Goal: Information Seeking & Learning: Check status

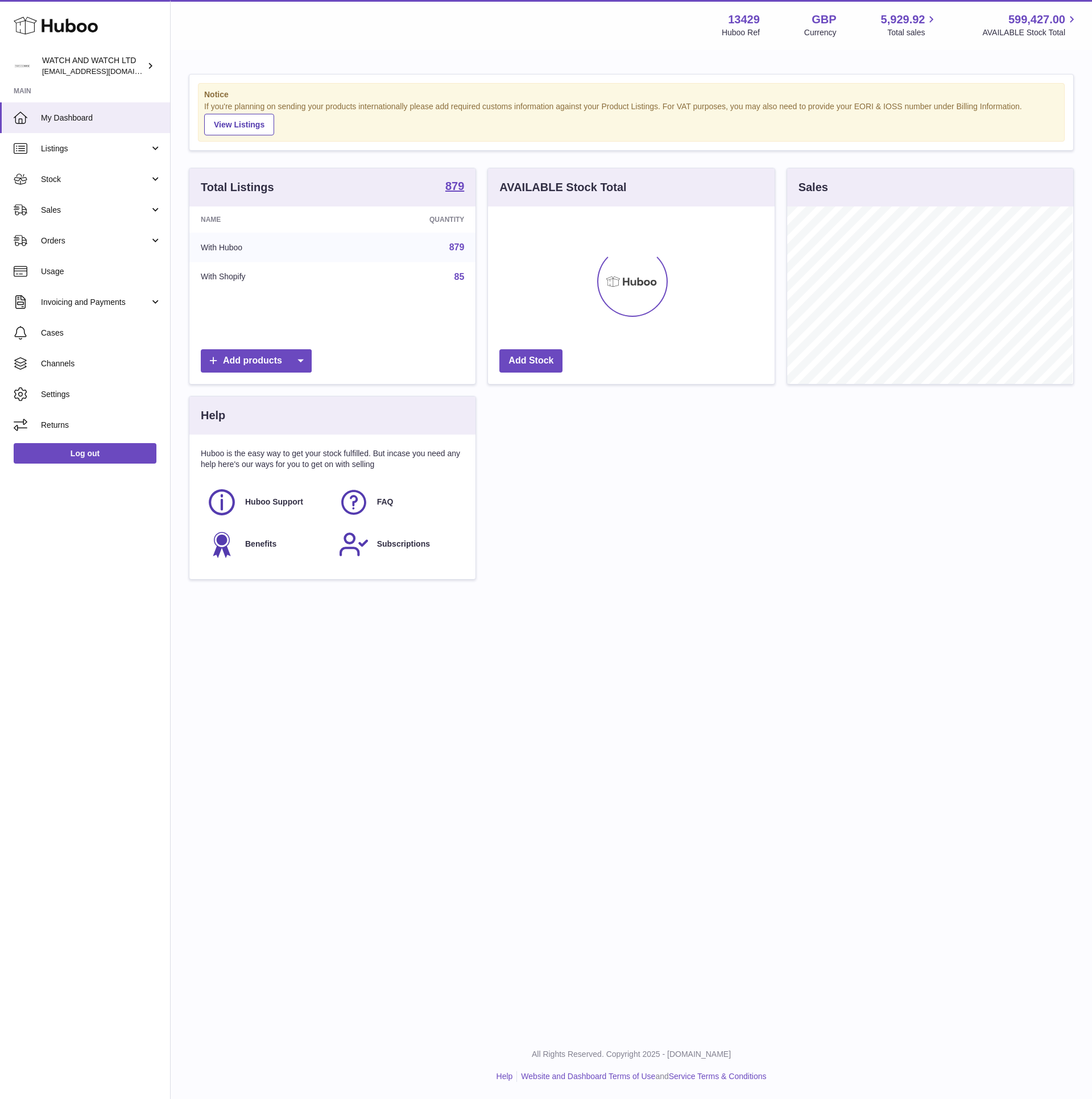
scroll to position [177, 285]
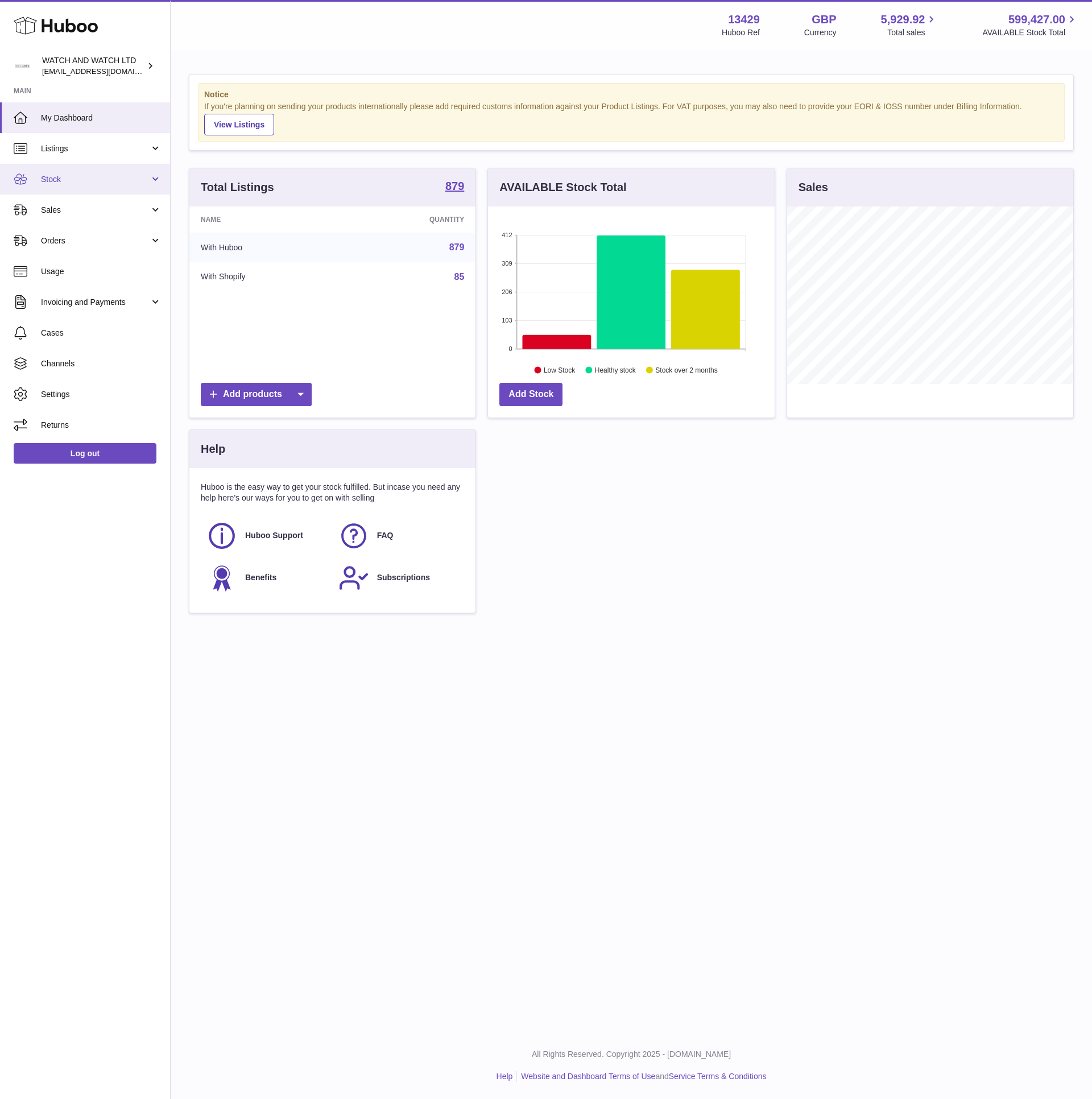
click at [109, 175] on span "Stock" at bounding box center [95, 179] width 109 height 11
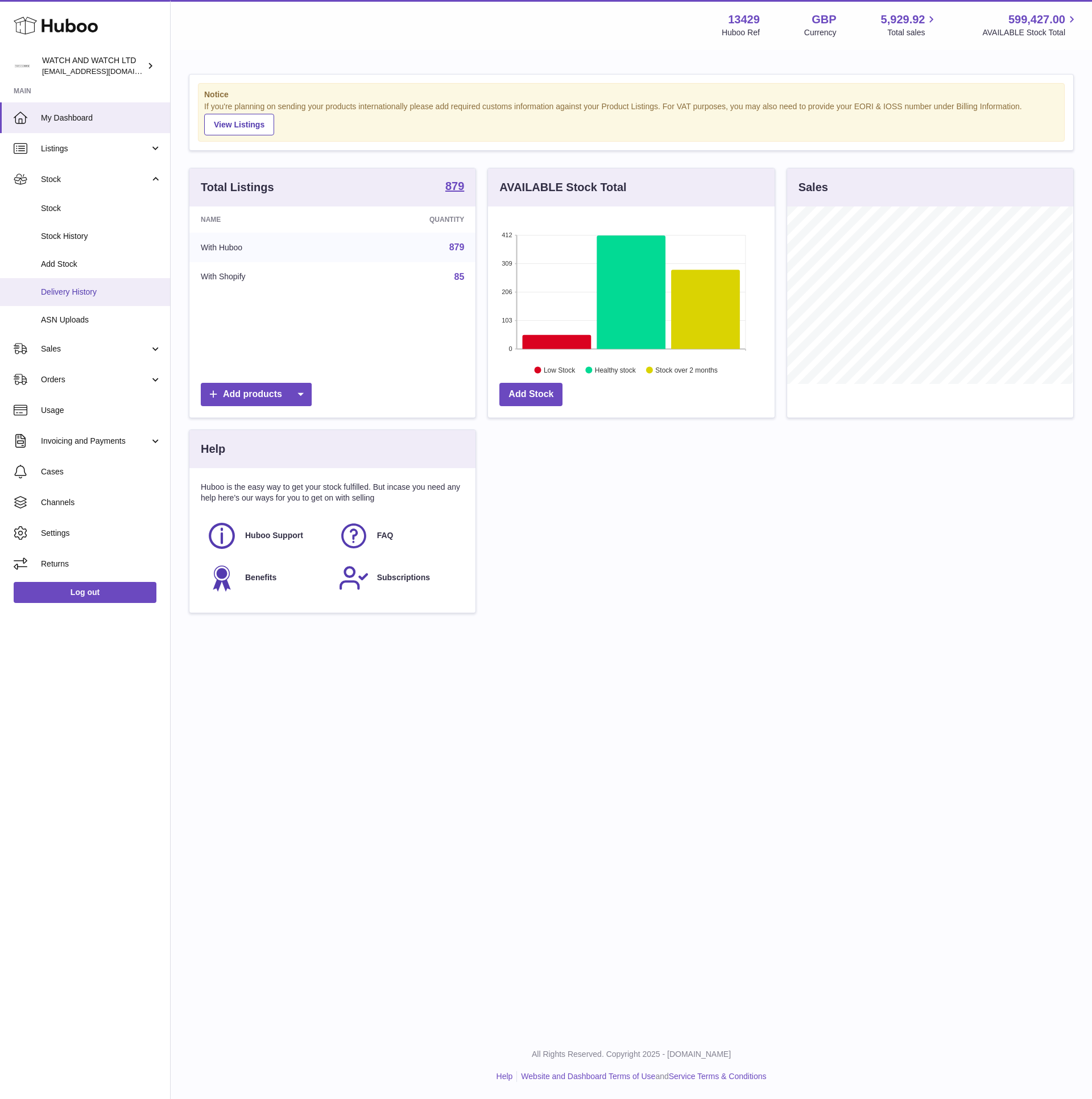
click at [100, 291] on span "Delivery History" at bounding box center [101, 292] width 121 height 11
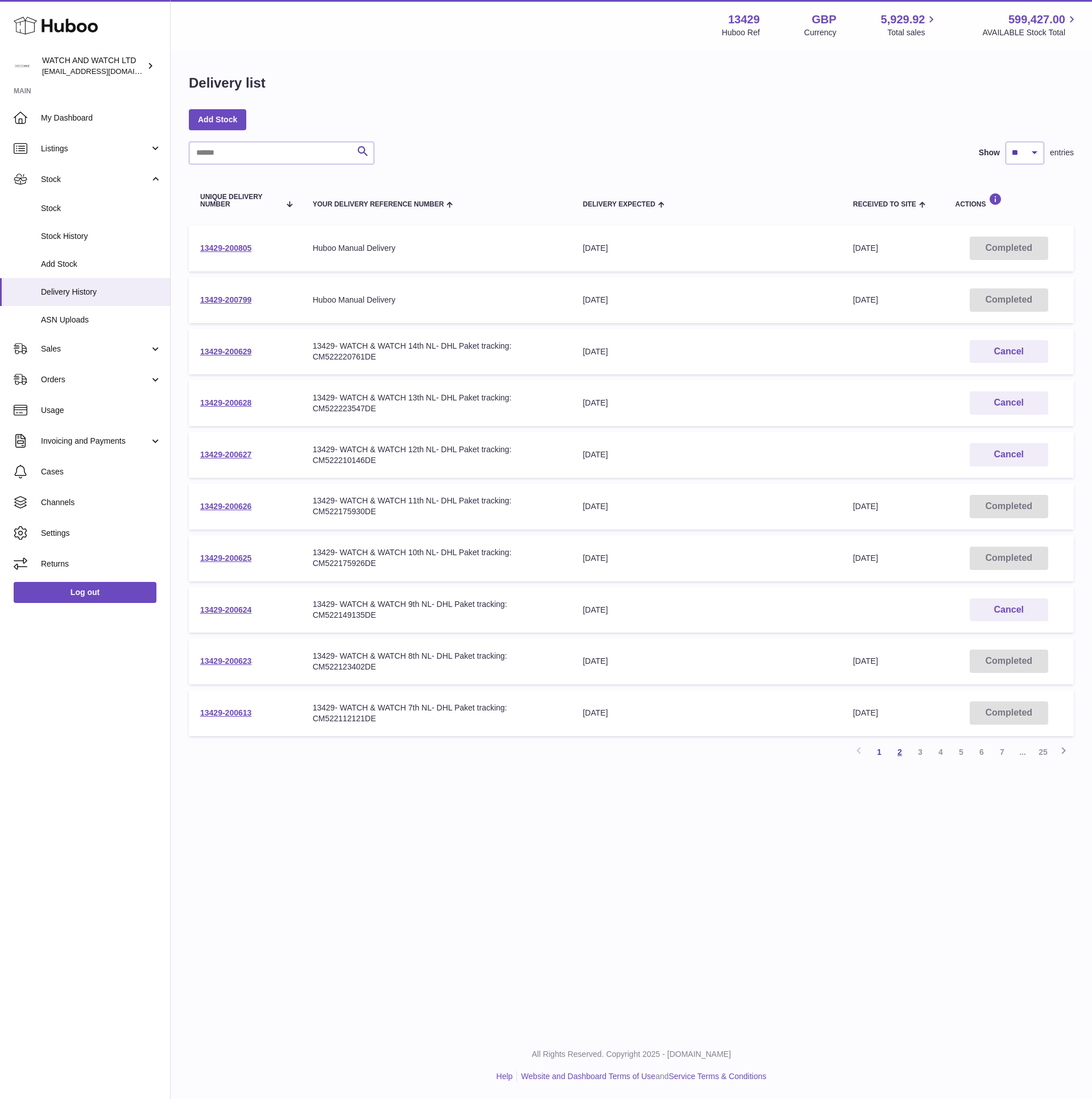
click at [901, 748] on link "2" at bounding box center [899, 751] width 20 height 20
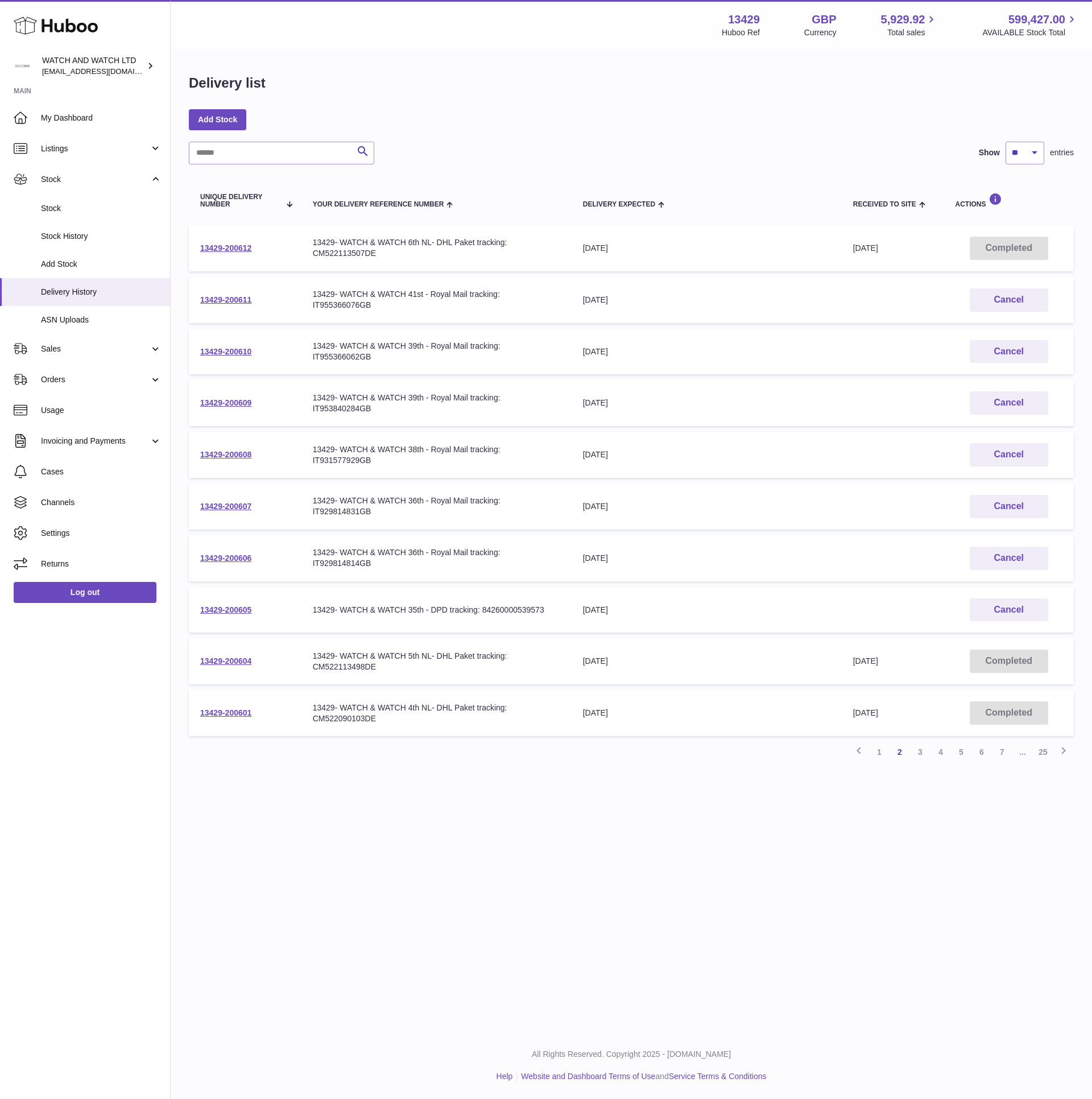
drag, startPoint x: 516, startPoint y: 600, endPoint x: 516, endPoint y: 607, distance: 7.0
click at [516, 605] on div "13429- WATCH & WATCH 35th - DPD tracking: 84260000539573" at bounding box center [437, 610] width 248 height 11
click at [516, 607] on div "13429- WATCH & WATCH 35th - DPD tracking: 84260000539573" at bounding box center [437, 610] width 248 height 11
click at [490, 574] on td "Your Delivery Reference Number 13429- WATCH & WATCH 36th - Royal Mail tracking:…" at bounding box center [437, 558] width 270 height 46
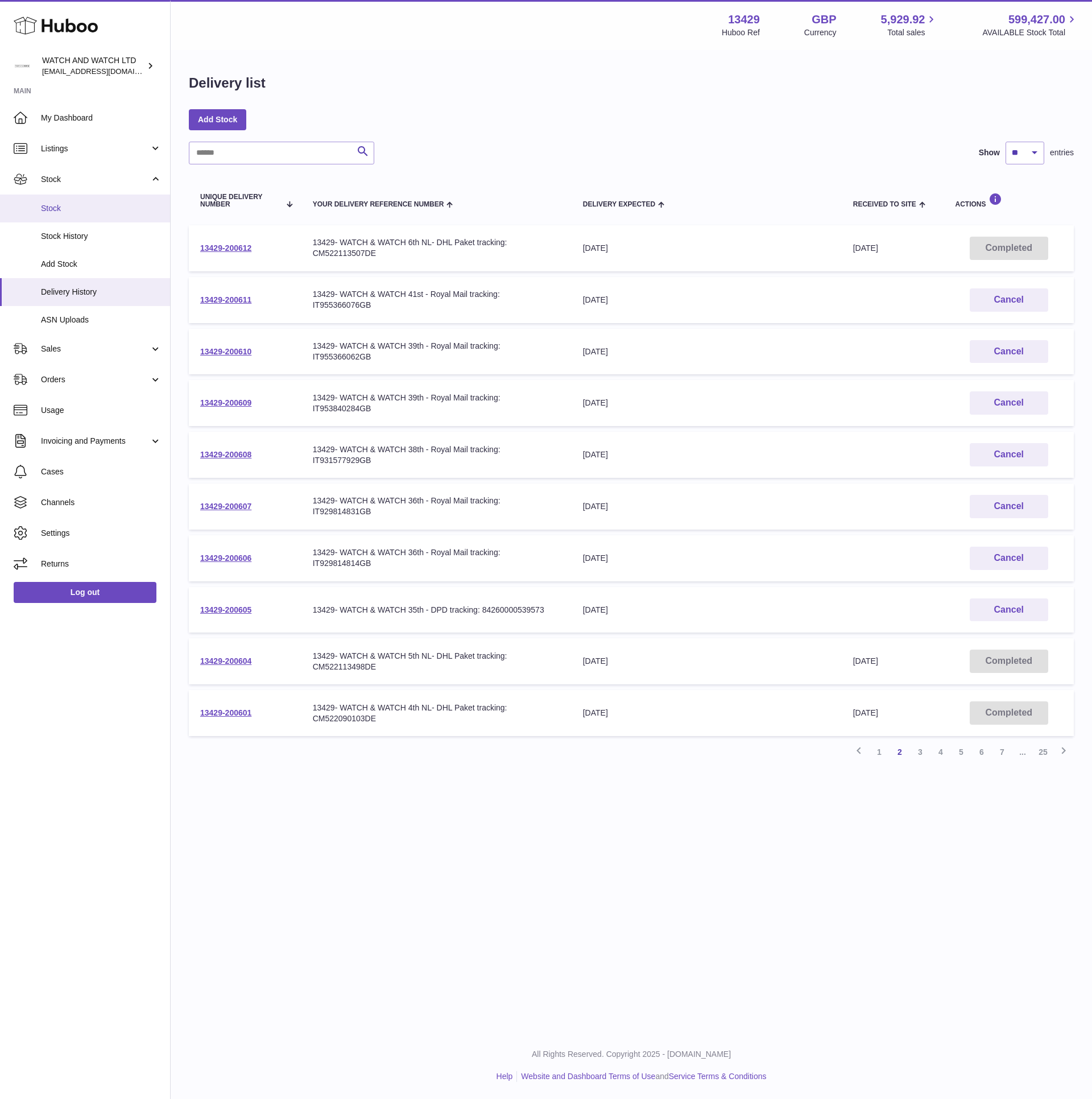
click at [107, 202] on link "Stock" at bounding box center [85, 208] width 170 height 28
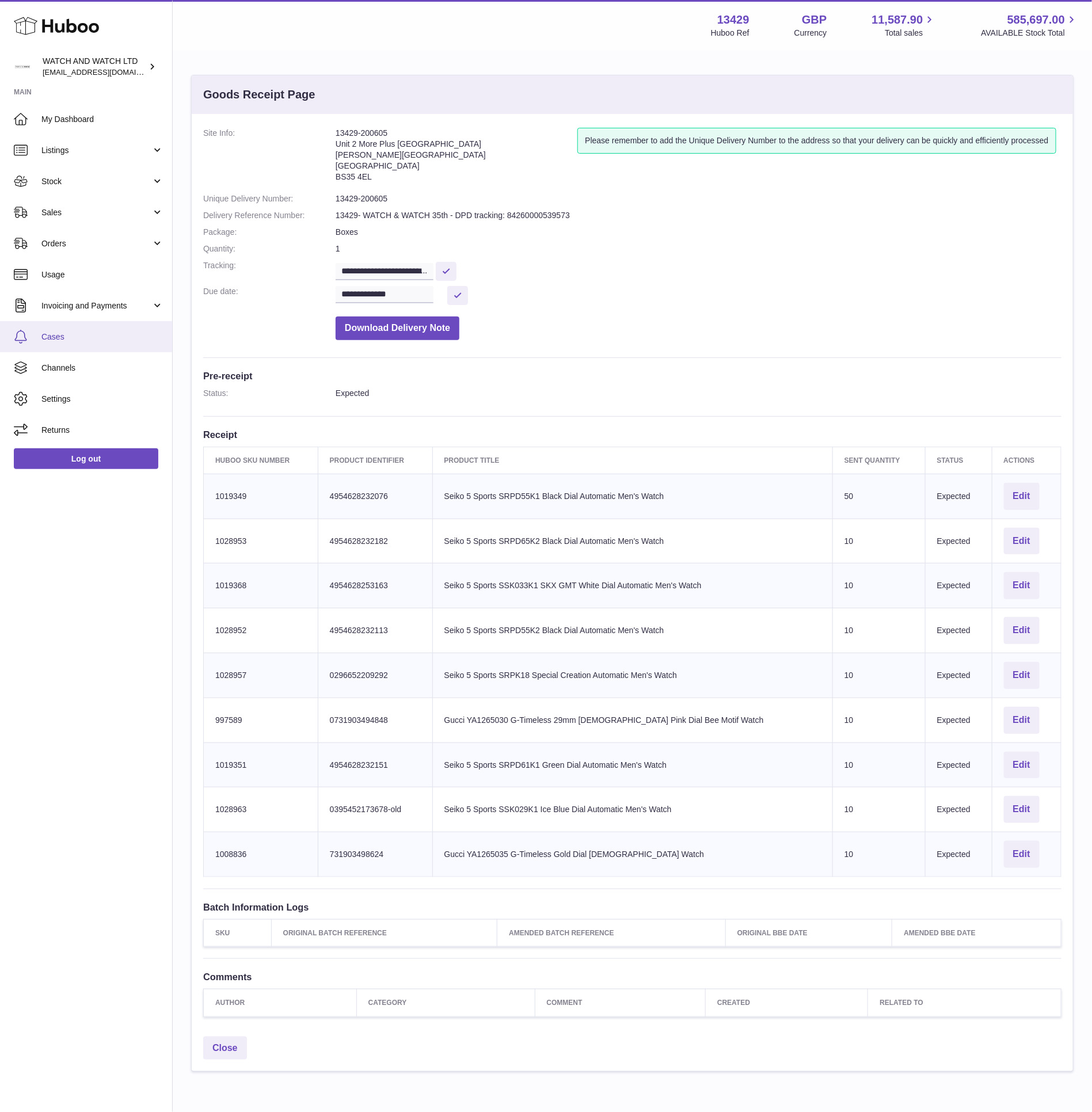
click at [95, 331] on span "Cases" at bounding box center [103, 336] width 122 height 11
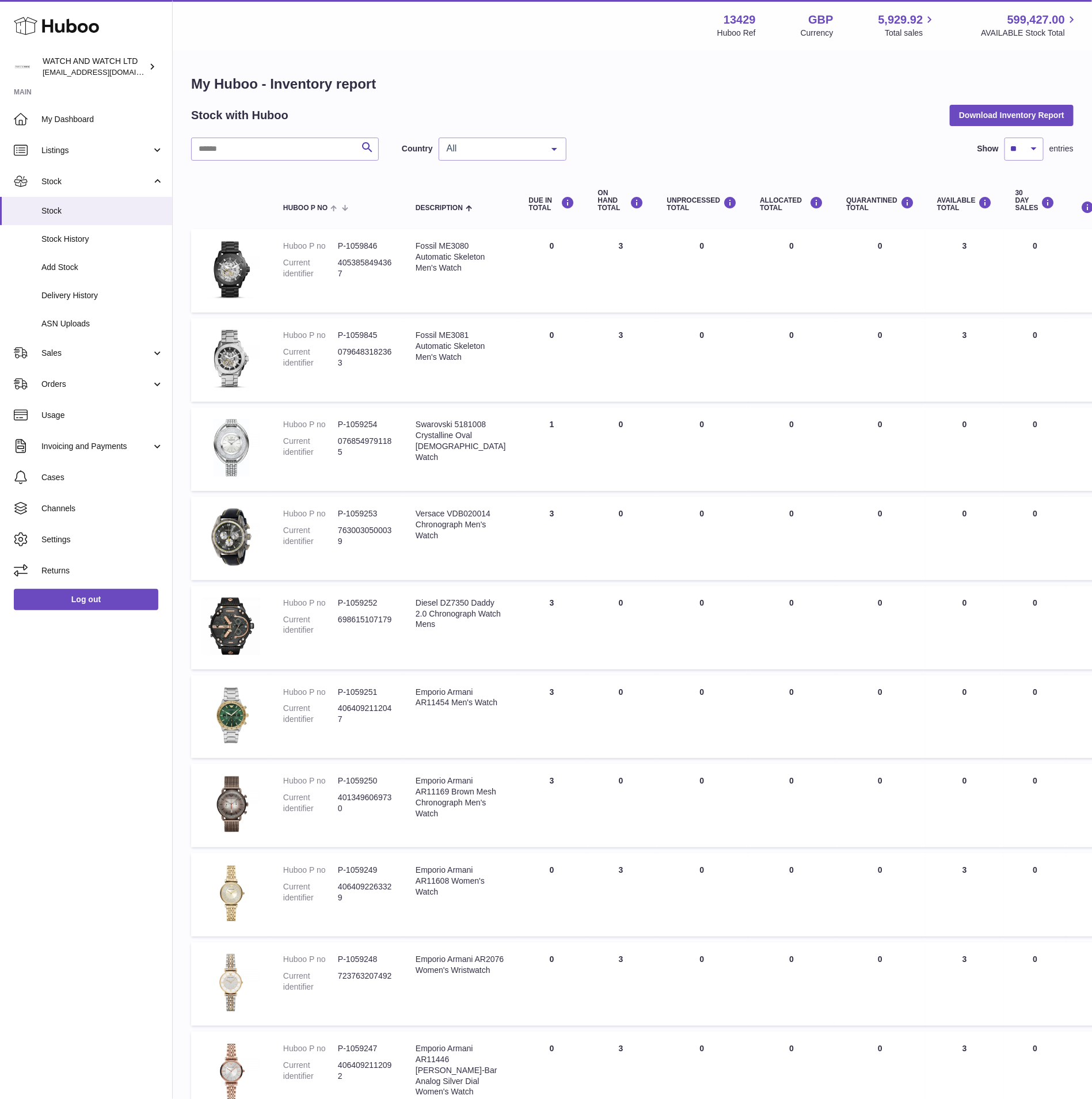
click at [487, 144] on span "All" at bounding box center [493, 148] width 99 height 11
click at [468, 213] on span "NL" at bounding box center [502, 218] width 127 height 23
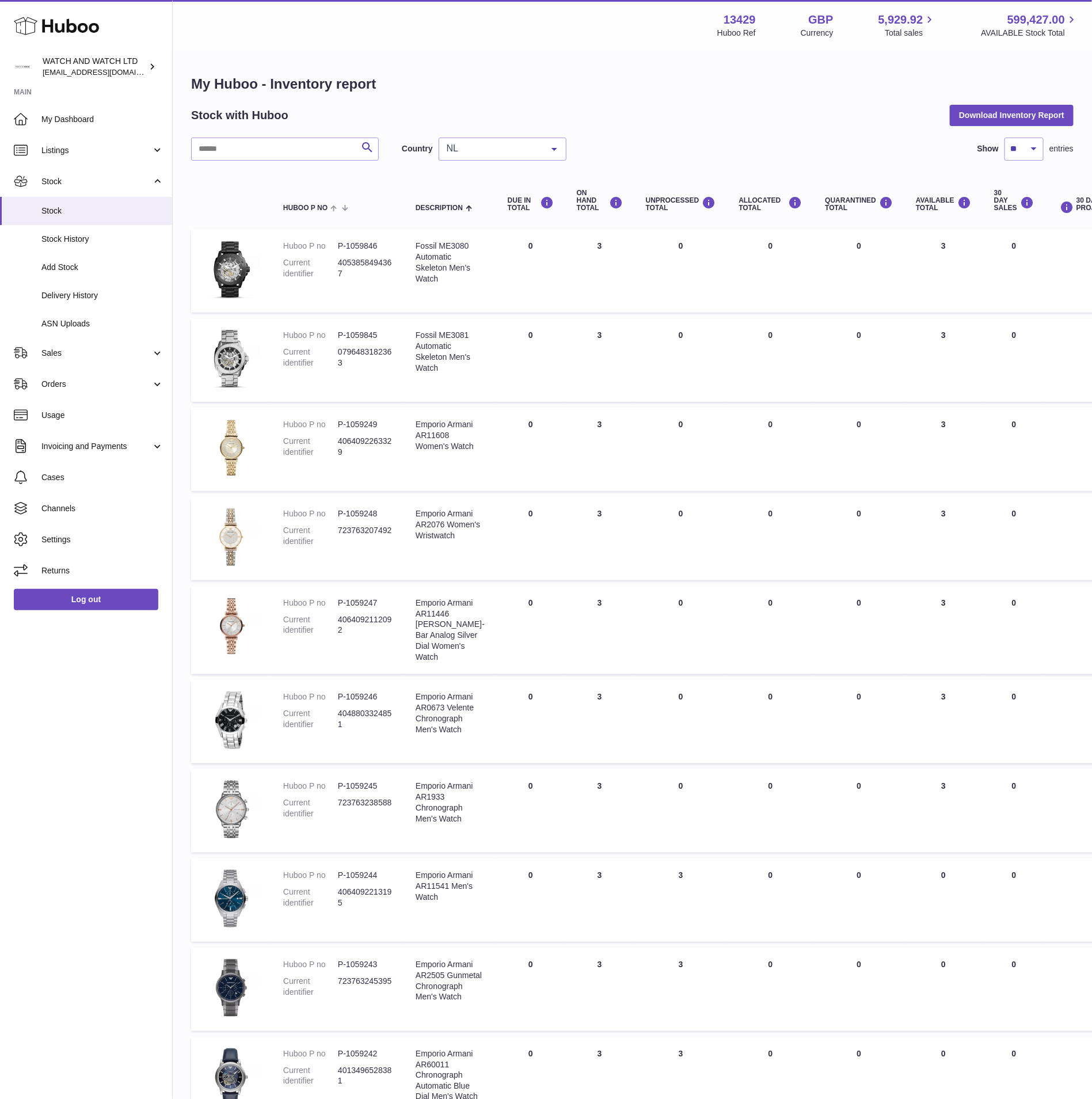
click at [729, 137] on div "Search Country NL All GB NL No elements found. Consider changing the search que…" at bounding box center [633, 149] width 882 height 23
click at [639, 99] on div "My Huboo - Inventory report Stock with Huboo Download Inventory Report Search C…" at bounding box center [633, 611] width 882 height 1072
click at [672, 83] on h1 "My Huboo - Inventory report" at bounding box center [633, 84] width 882 height 18
click at [455, 330] on div "Fossil ME3081 Automatic Skeleton Men's Watch" at bounding box center [450, 352] width 69 height 44
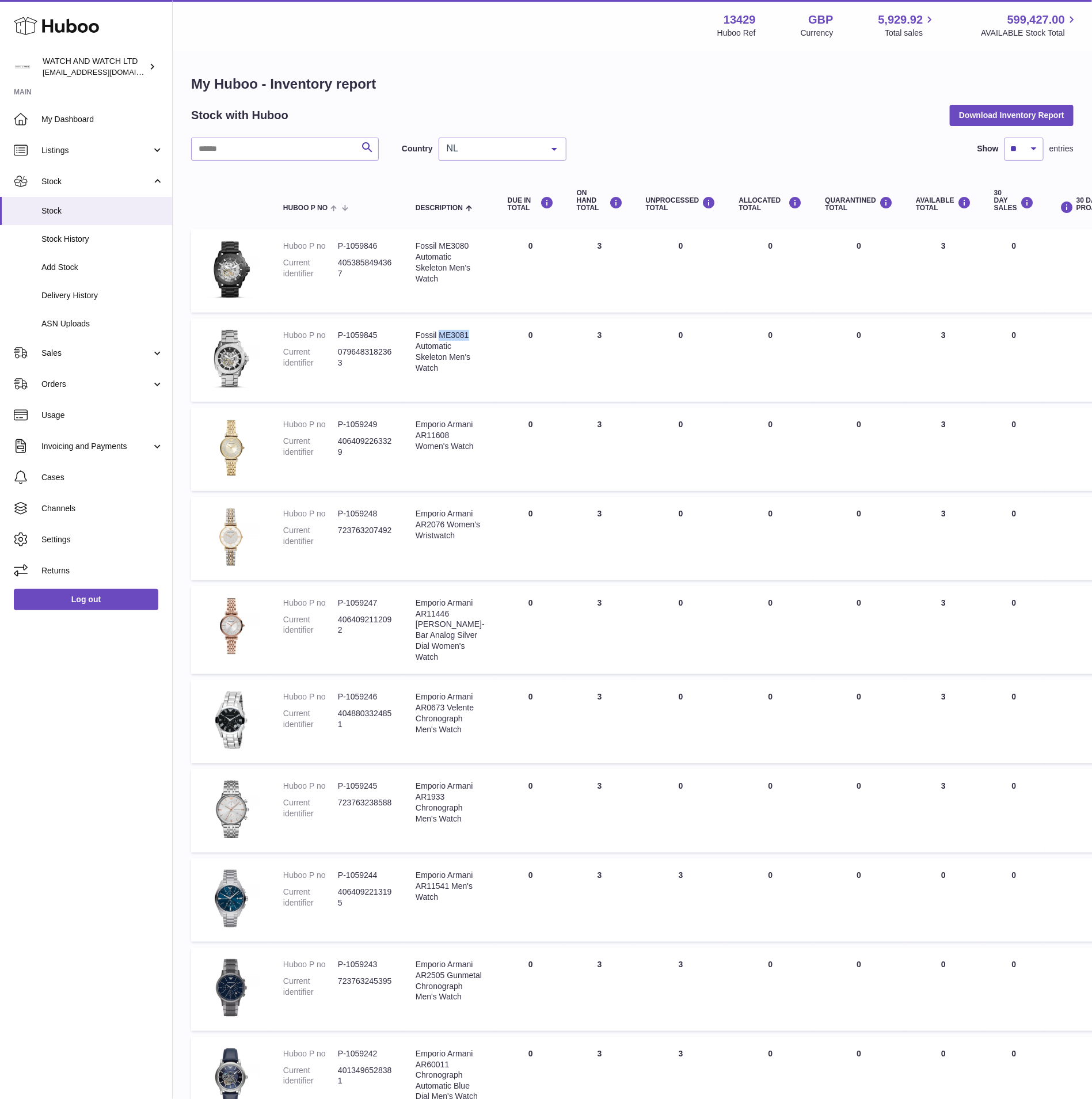
copy div "ME3081"
click at [631, 117] on div "Stock with Huboo Download Inventory Report" at bounding box center [633, 115] width 882 height 21
click at [607, 113] on div "Stock with Huboo Download Inventory Report" at bounding box center [633, 115] width 882 height 21
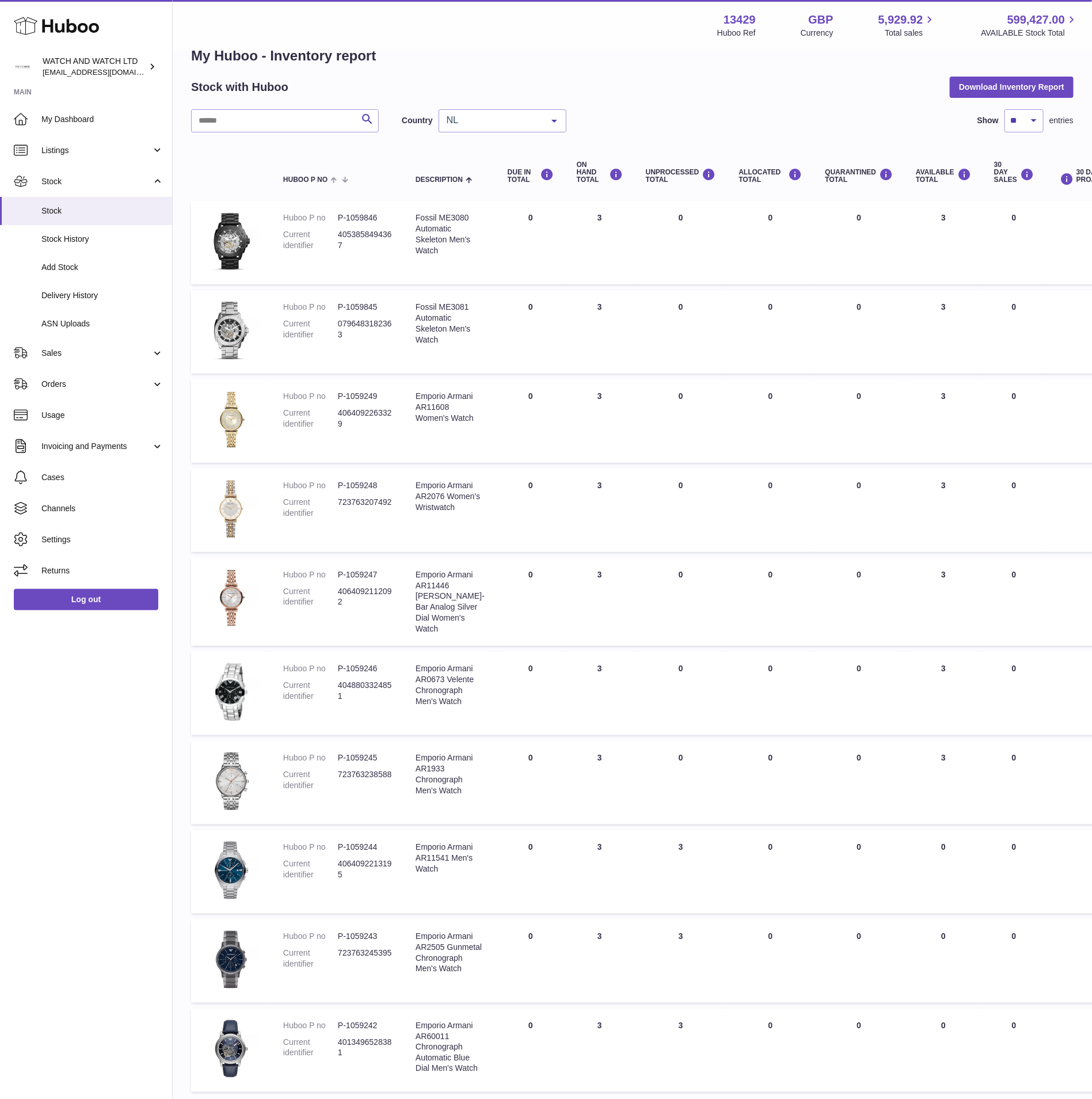
scroll to position [147, 0]
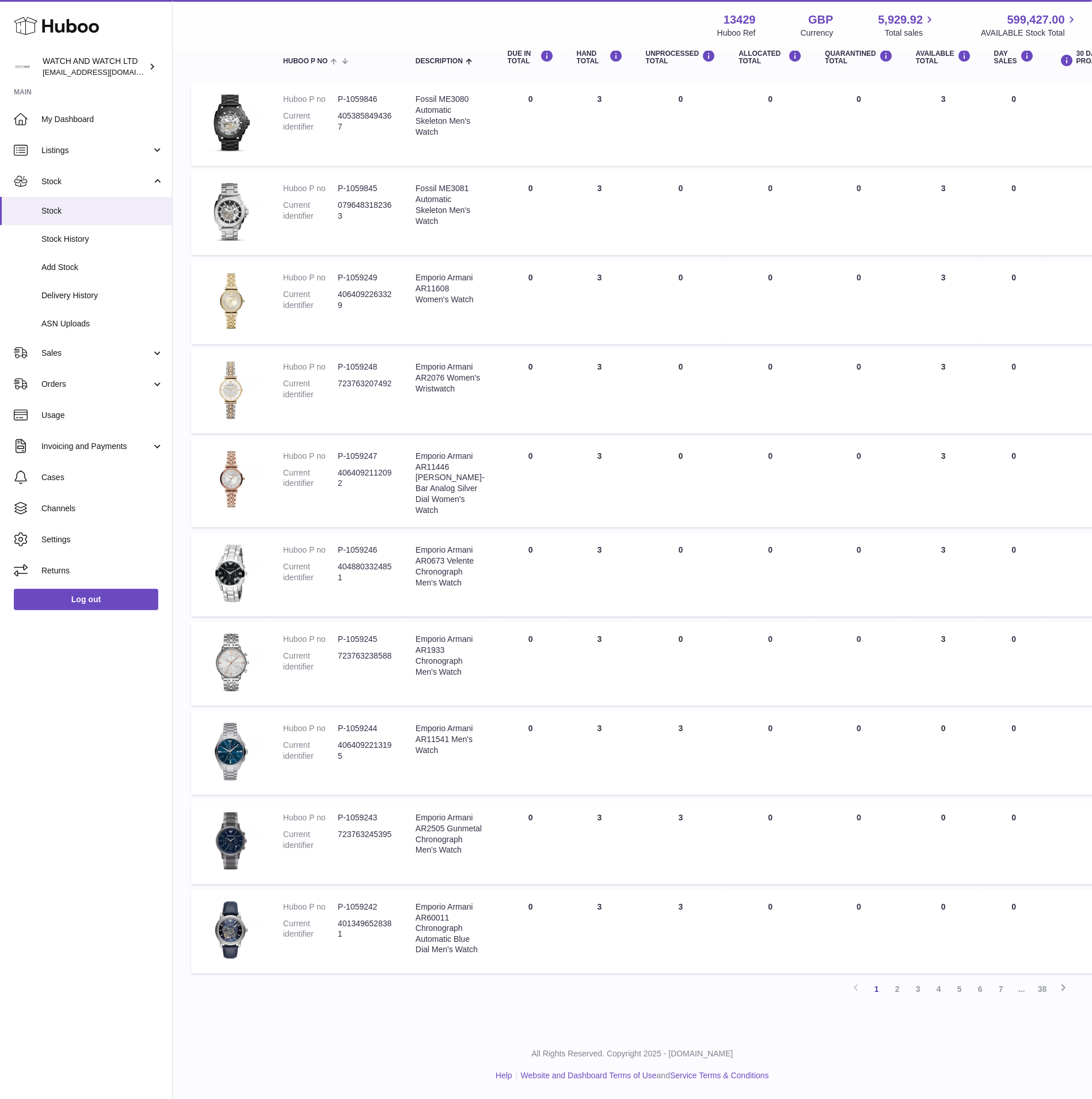
click at [432, 374] on div "Emporio Armani AR2076 Women's Wristwatch" at bounding box center [450, 377] width 69 height 33
copy div "AR2076"
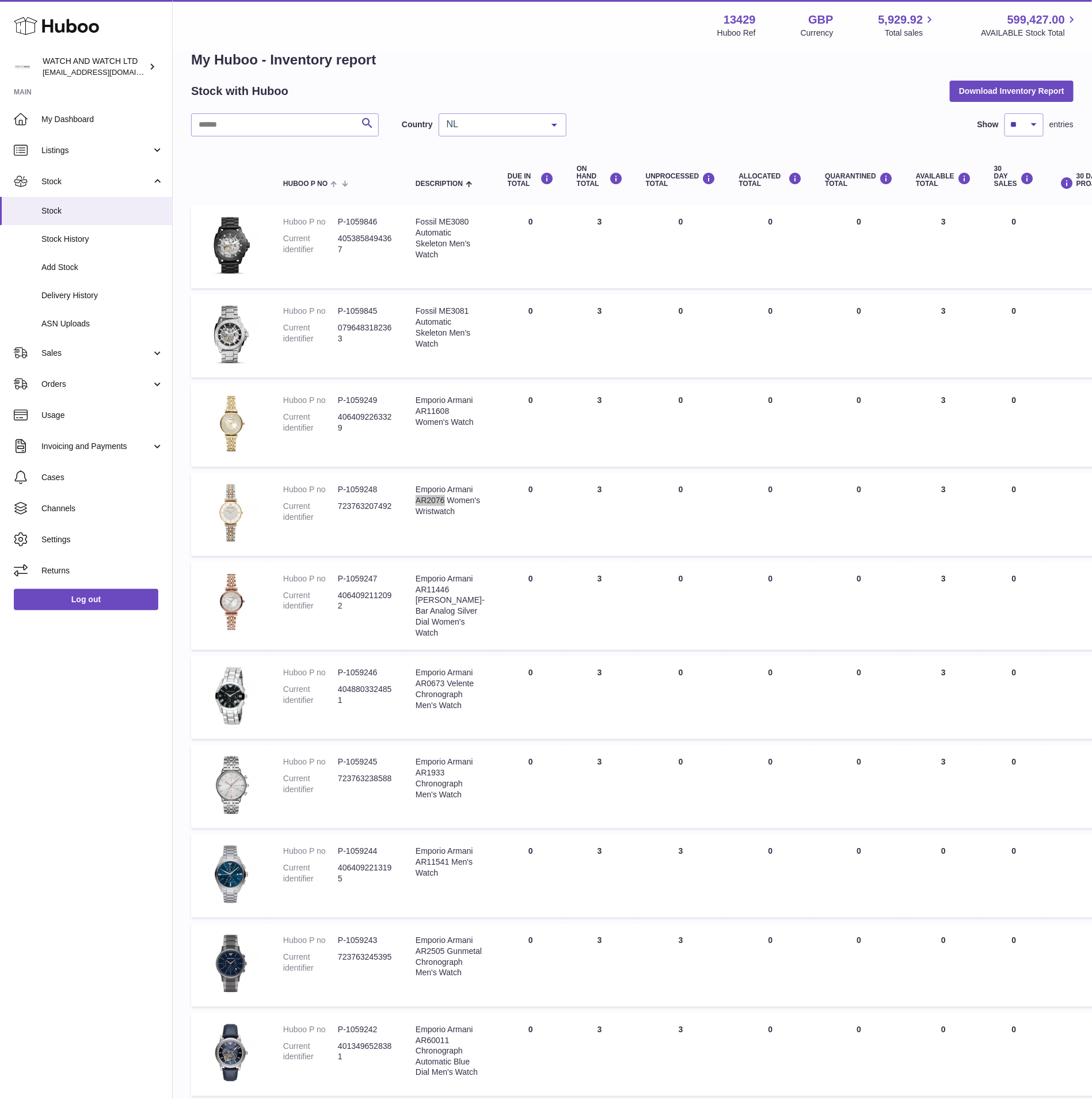
scroll to position [0, 0]
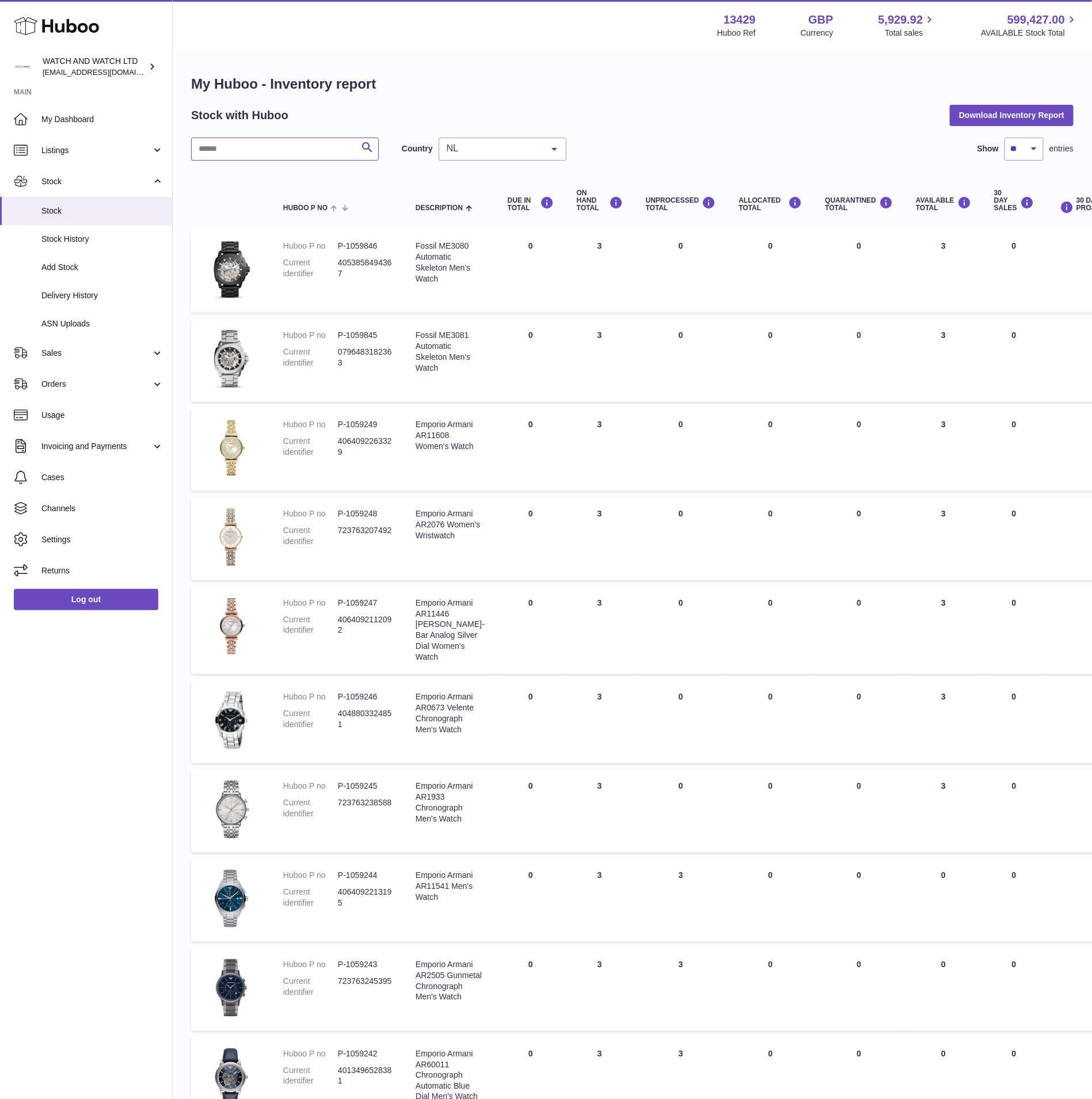
click at [279, 154] on input "text" at bounding box center [285, 149] width 188 height 23
paste input "*******"
type input "*******"
click at [532, 101] on div "My Huboo - Inventory report Stock with Huboo Download Inventory Report ******* …" at bounding box center [633, 611] width 882 height 1072
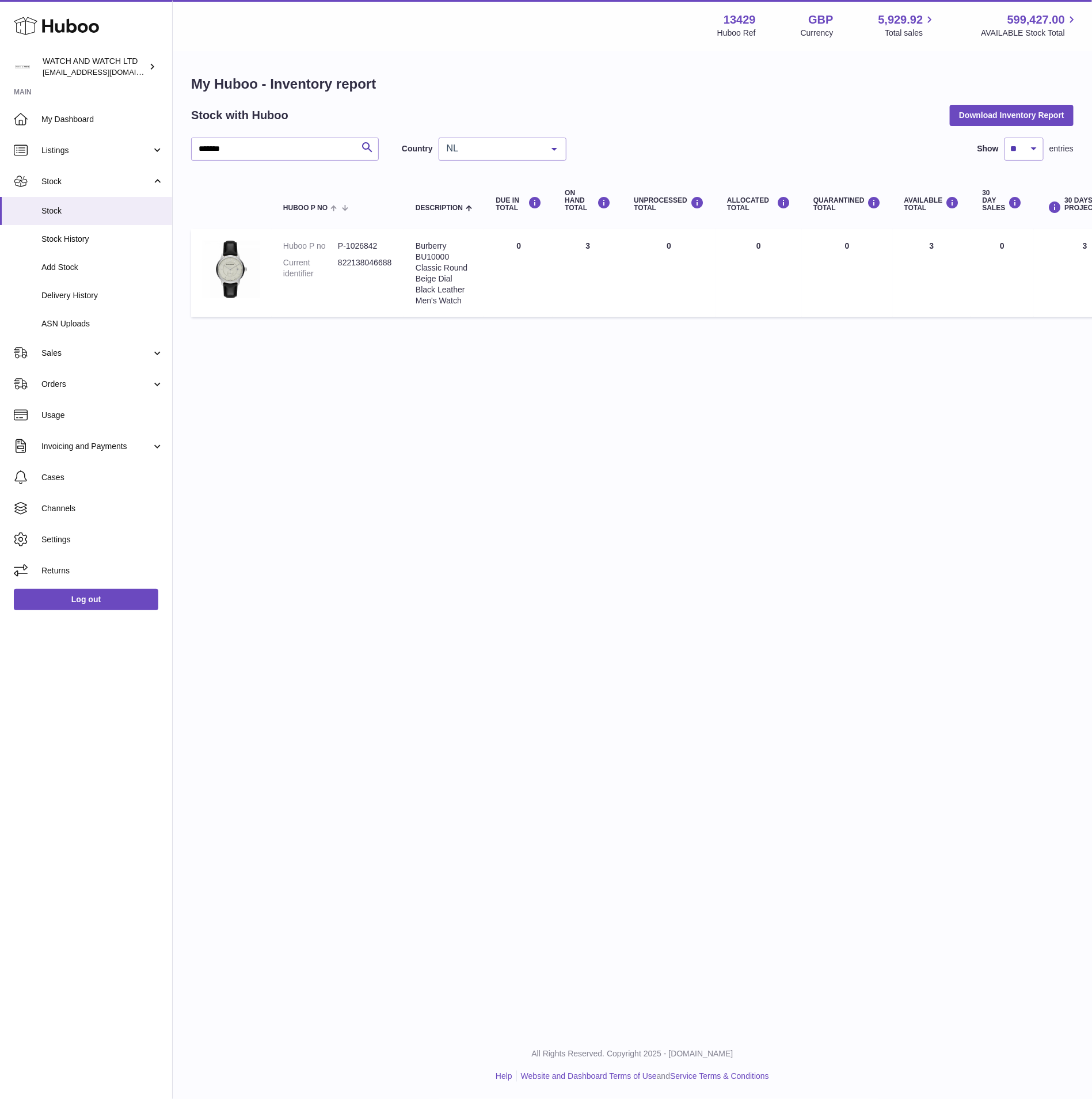
click at [548, 168] on div "******* Search Country NL All GB NL No elements found. Consider changing the se…" at bounding box center [633, 230] width 882 height 186
click at [545, 162] on div "******* Search Country NL All GB NL No elements found. Consider changing the se…" at bounding box center [633, 230] width 882 height 186
click at [509, 137] on div "NL" at bounding box center [502, 149] width 128 height 23
click at [493, 163] on span "All" at bounding box center [502, 172] width 127 height 23
click at [769, 355] on div "Menu Huboo 13429 Huboo Ref GBP Currency 5,929.92 Total sales 599,427.00 AVAILAB…" at bounding box center [632, 515] width 919 height 1031
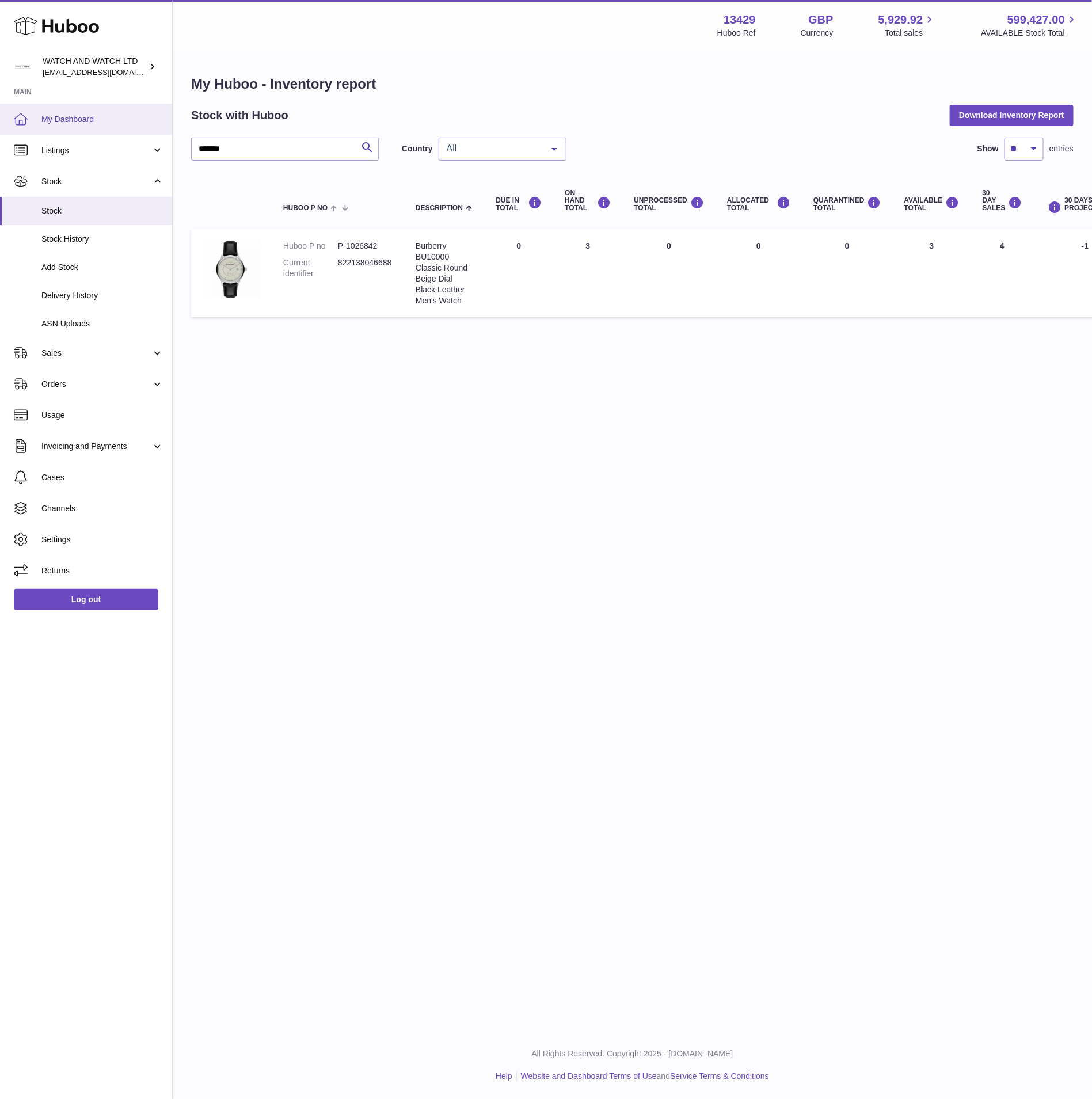
click at [71, 126] on link "My Dashboard" at bounding box center [86, 118] width 172 height 31
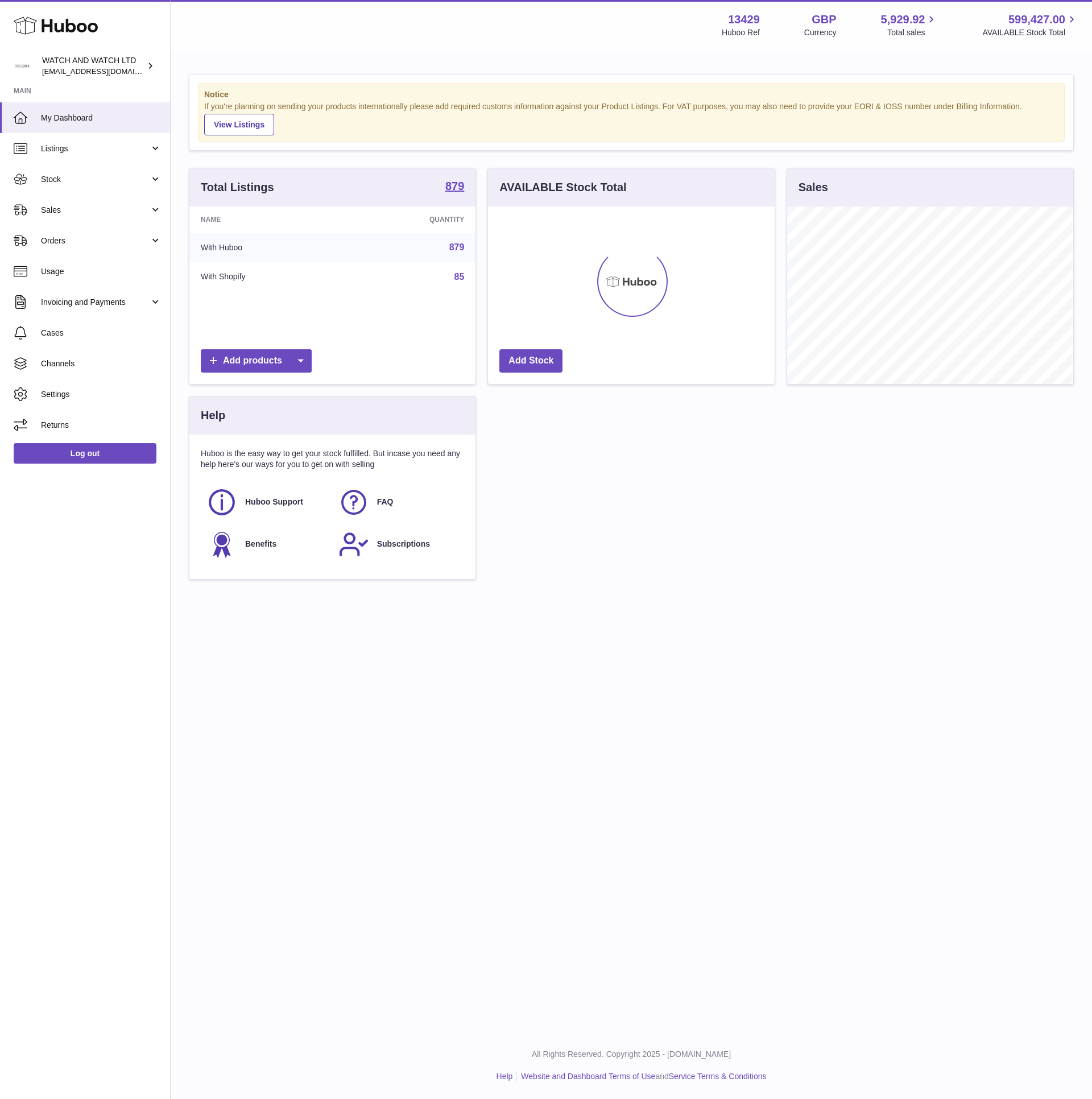
scroll to position [177, 285]
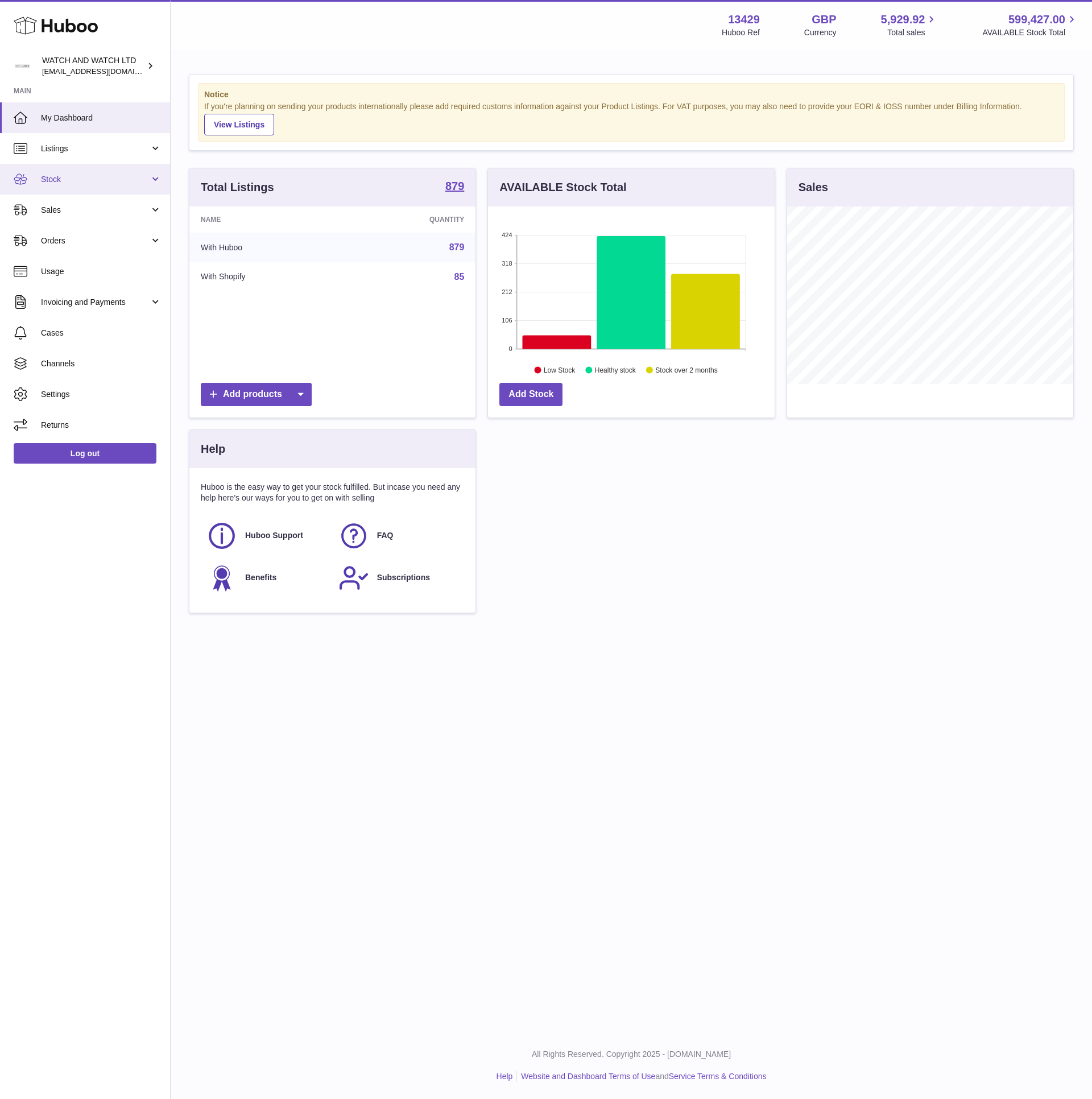
click at [93, 179] on span "Stock" at bounding box center [95, 179] width 109 height 11
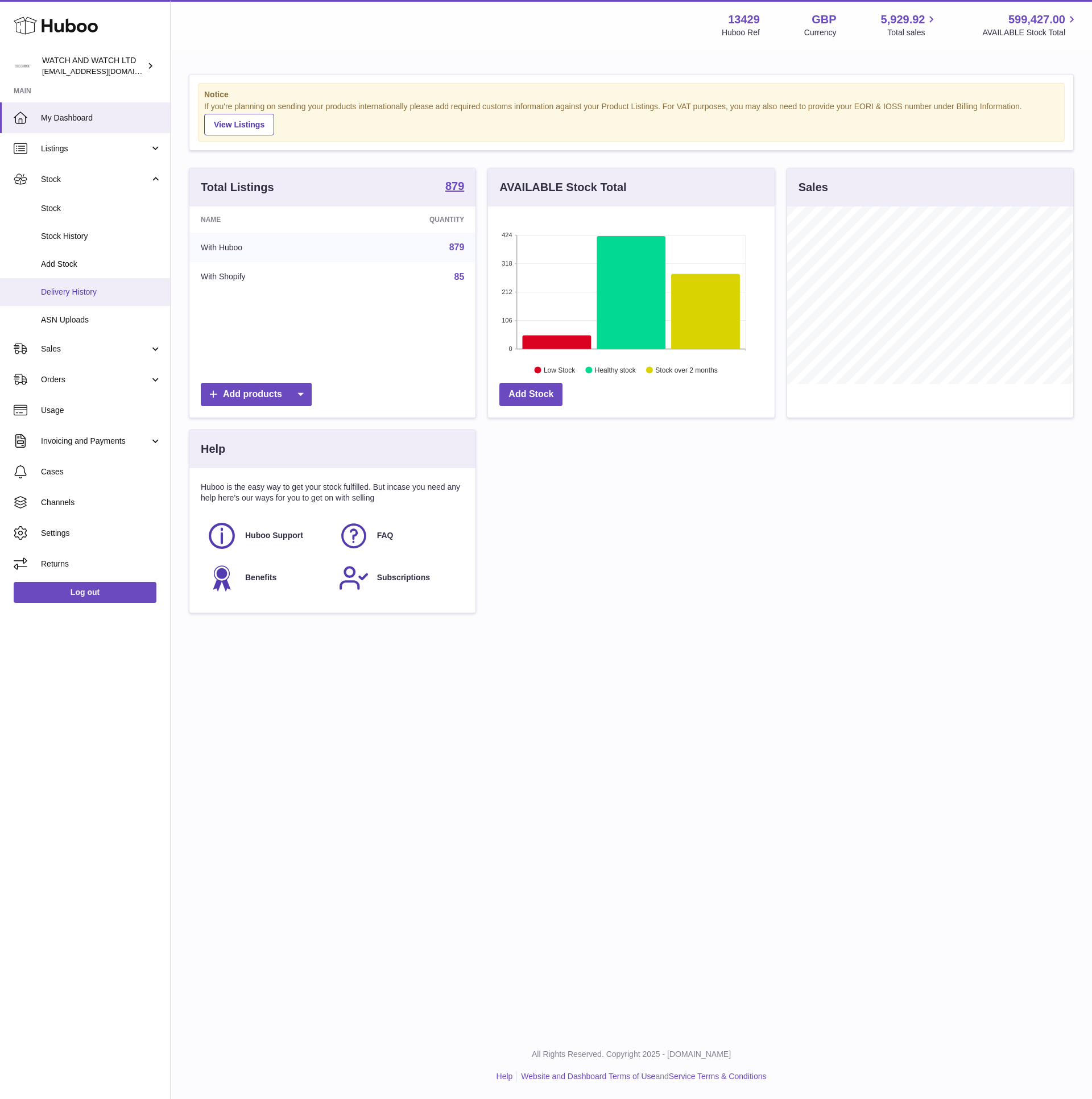
click at [135, 282] on link "Delivery History" at bounding box center [85, 292] width 170 height 28
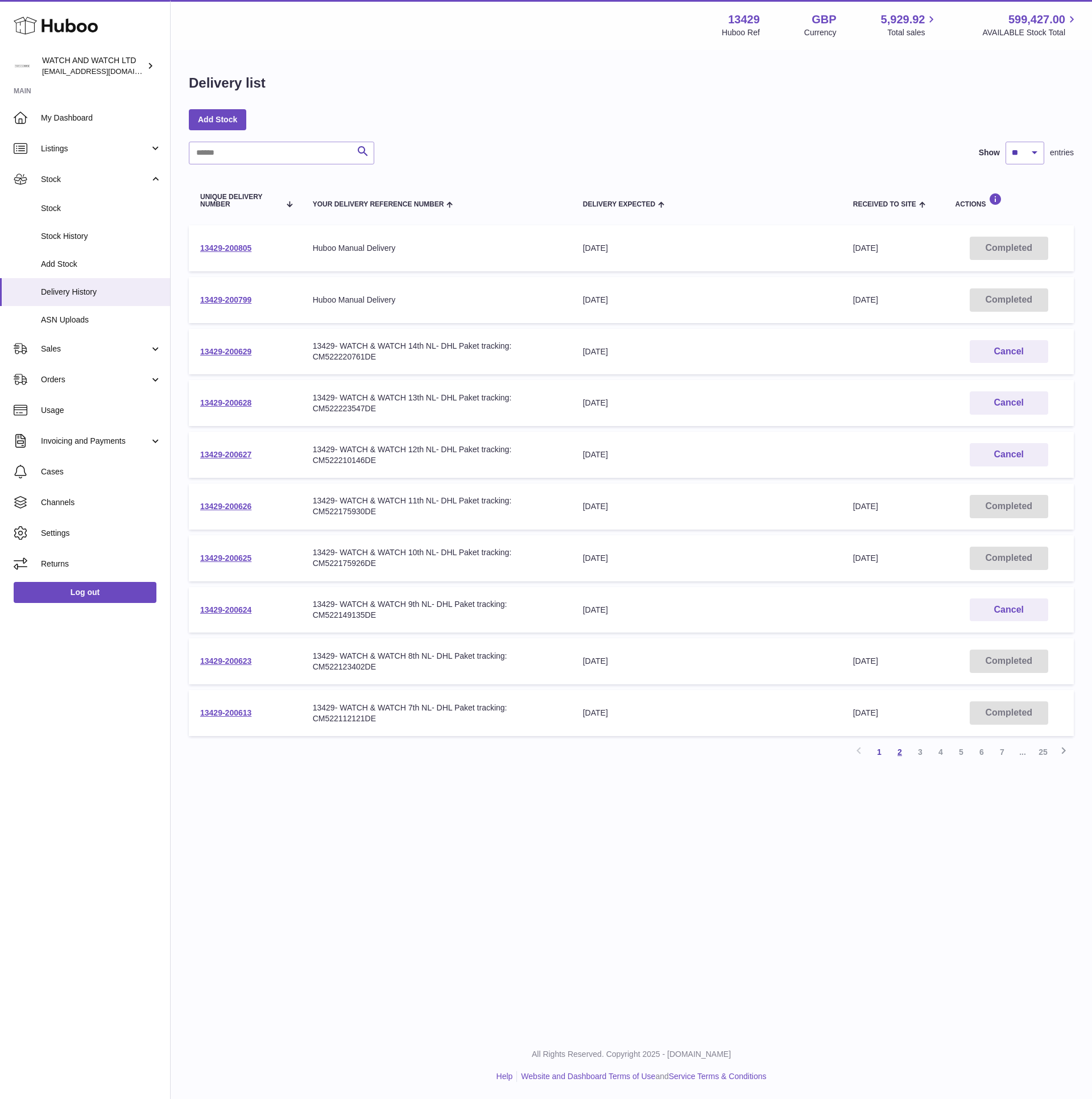
click at [894, 743] on link "2" at bounding box center [899, 751] width 20 height 20
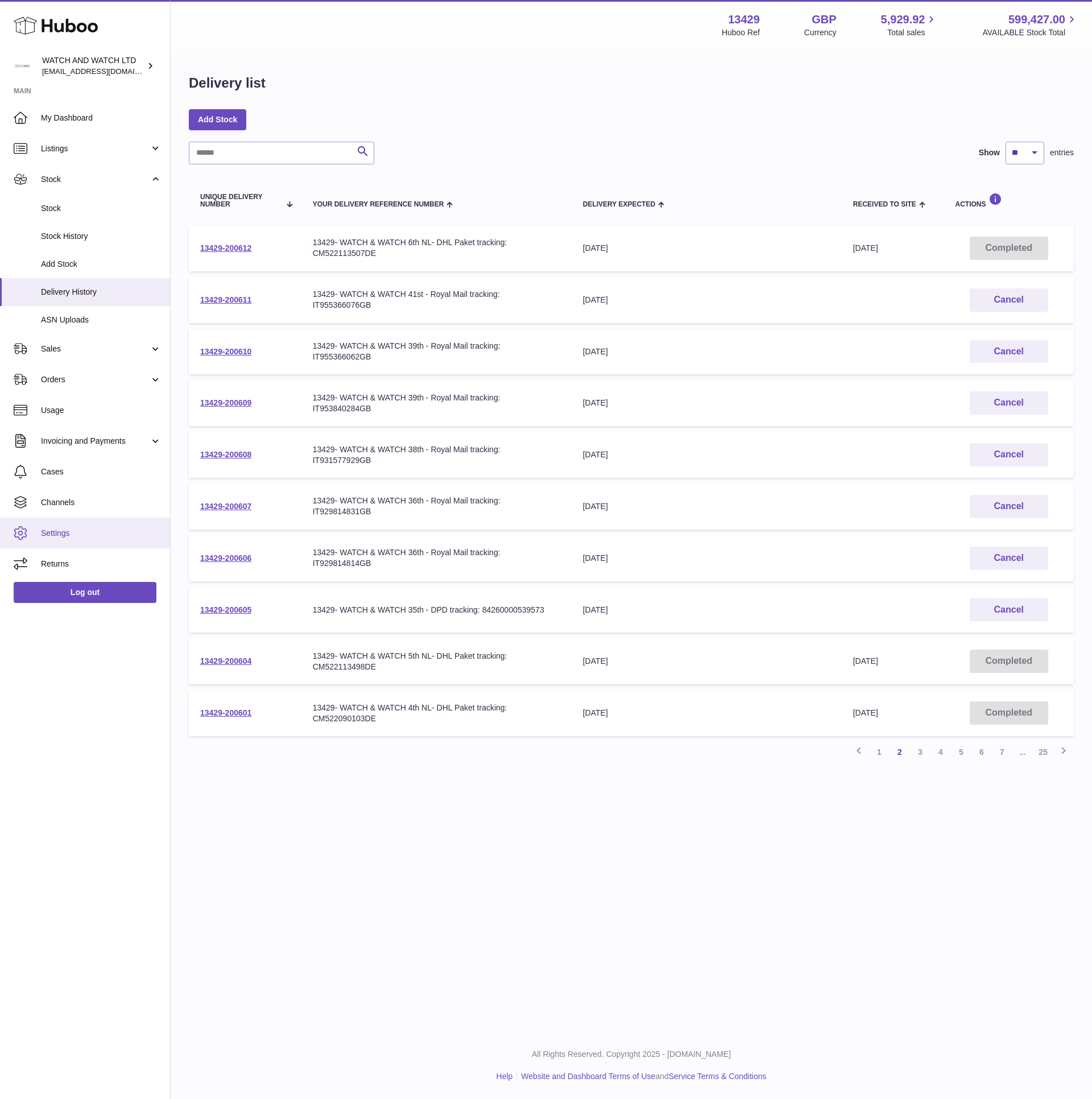
click at [78, 528] on span "Settings" at bounding box center [101, 533] width 121 height 11
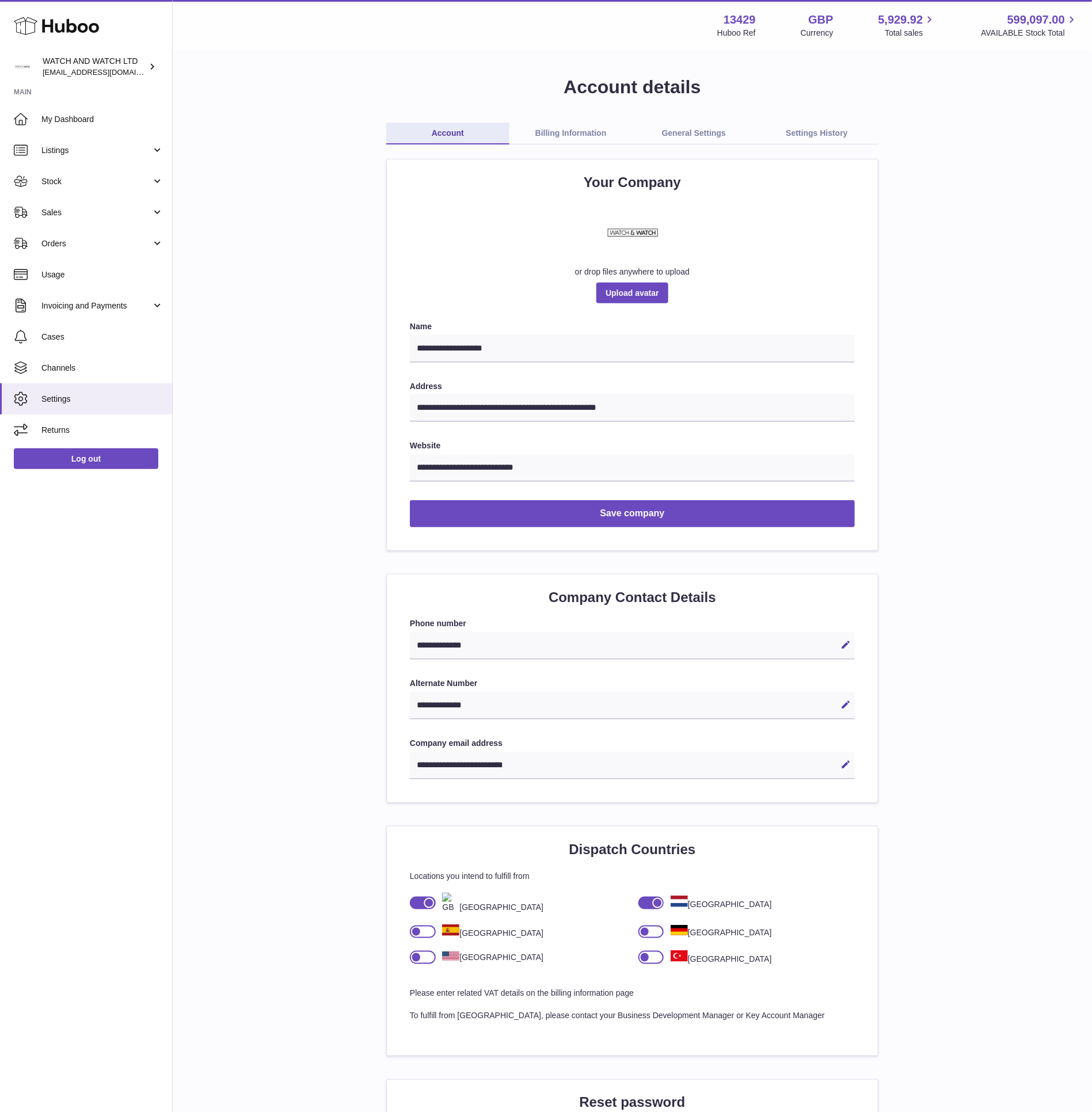
click at [570, 141] on link "Billing Information" at bounding box center [571, 133] width 123 height 22
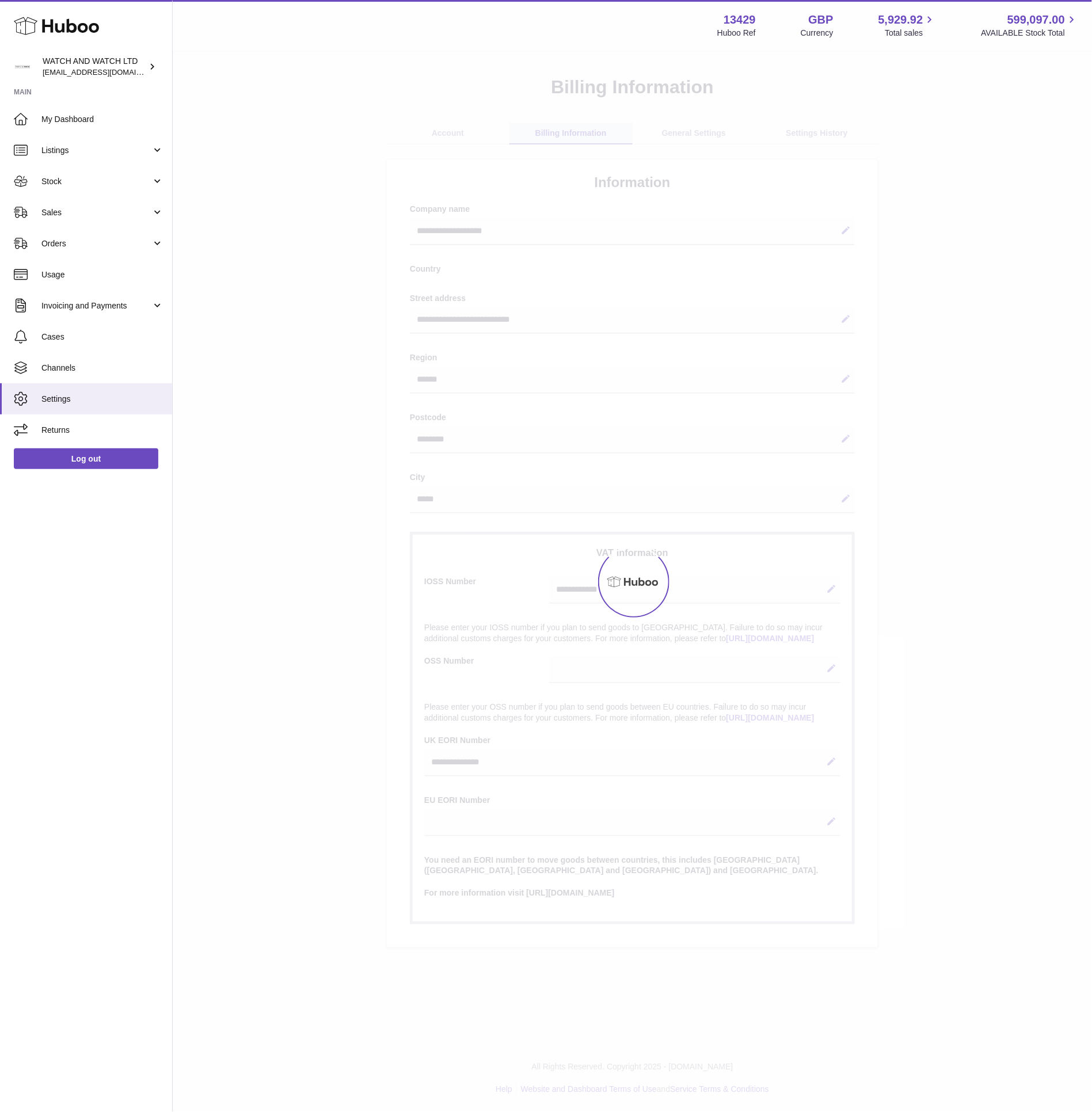
select select "**"
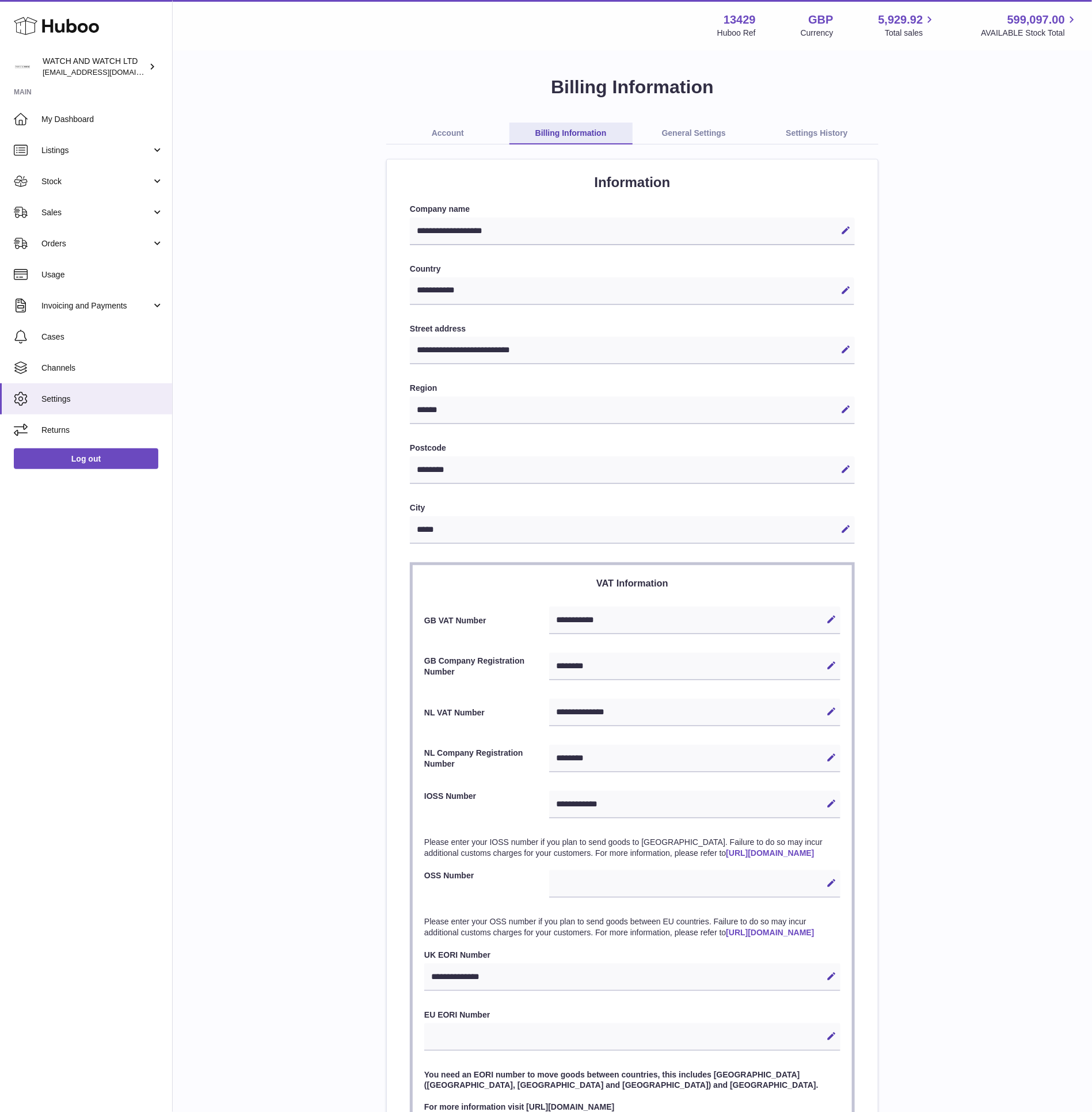
click at [692, 120] on div "**********" at bounding box center [633, 619] width 882 height 1088
click at [688, 129] on link "General Settings" at bounding box center [694, 133] width 123 height 22
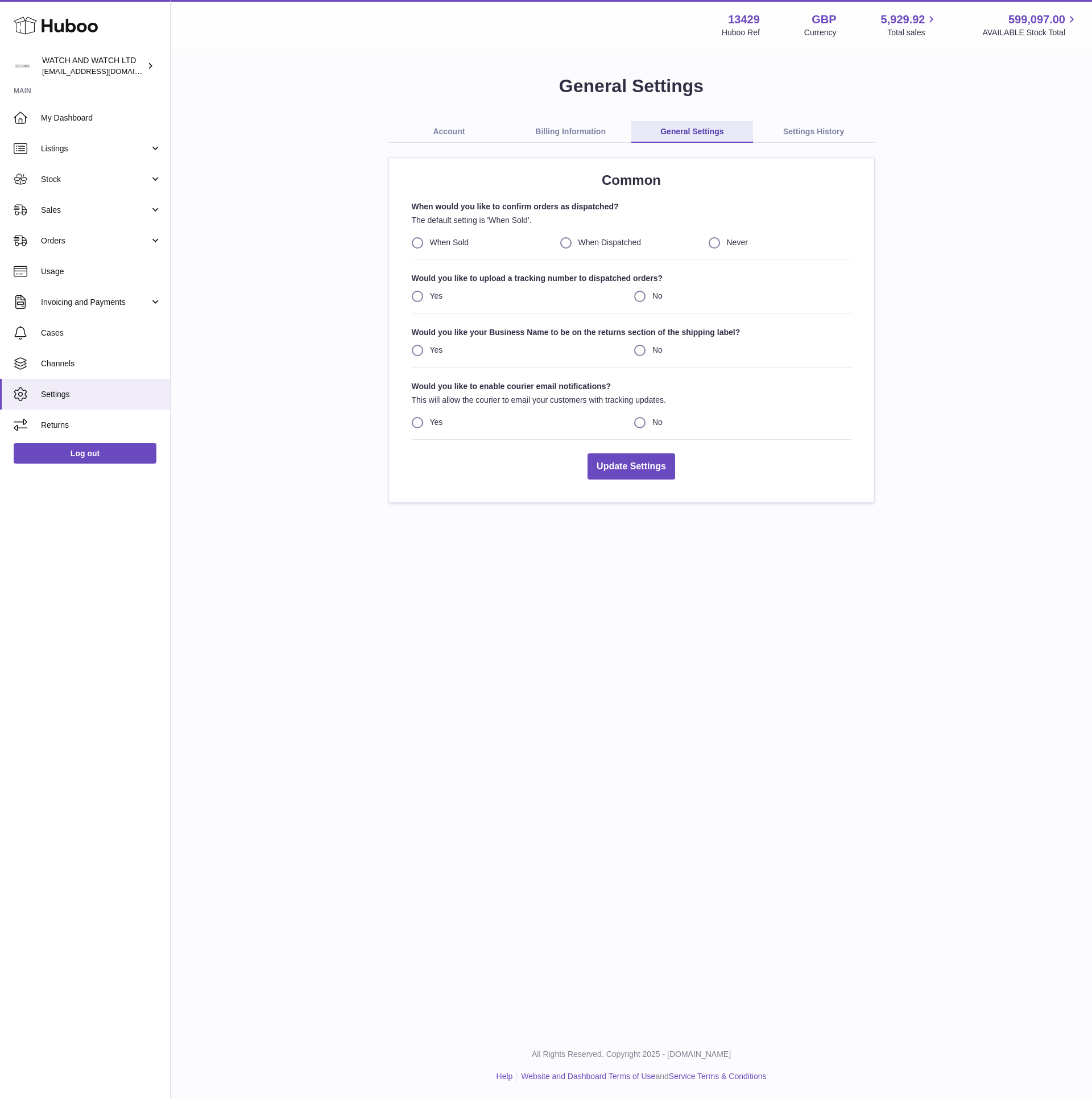
click at [567, 137] on link "Billing Information" at bounding box center [570, 131] width 122 height 22
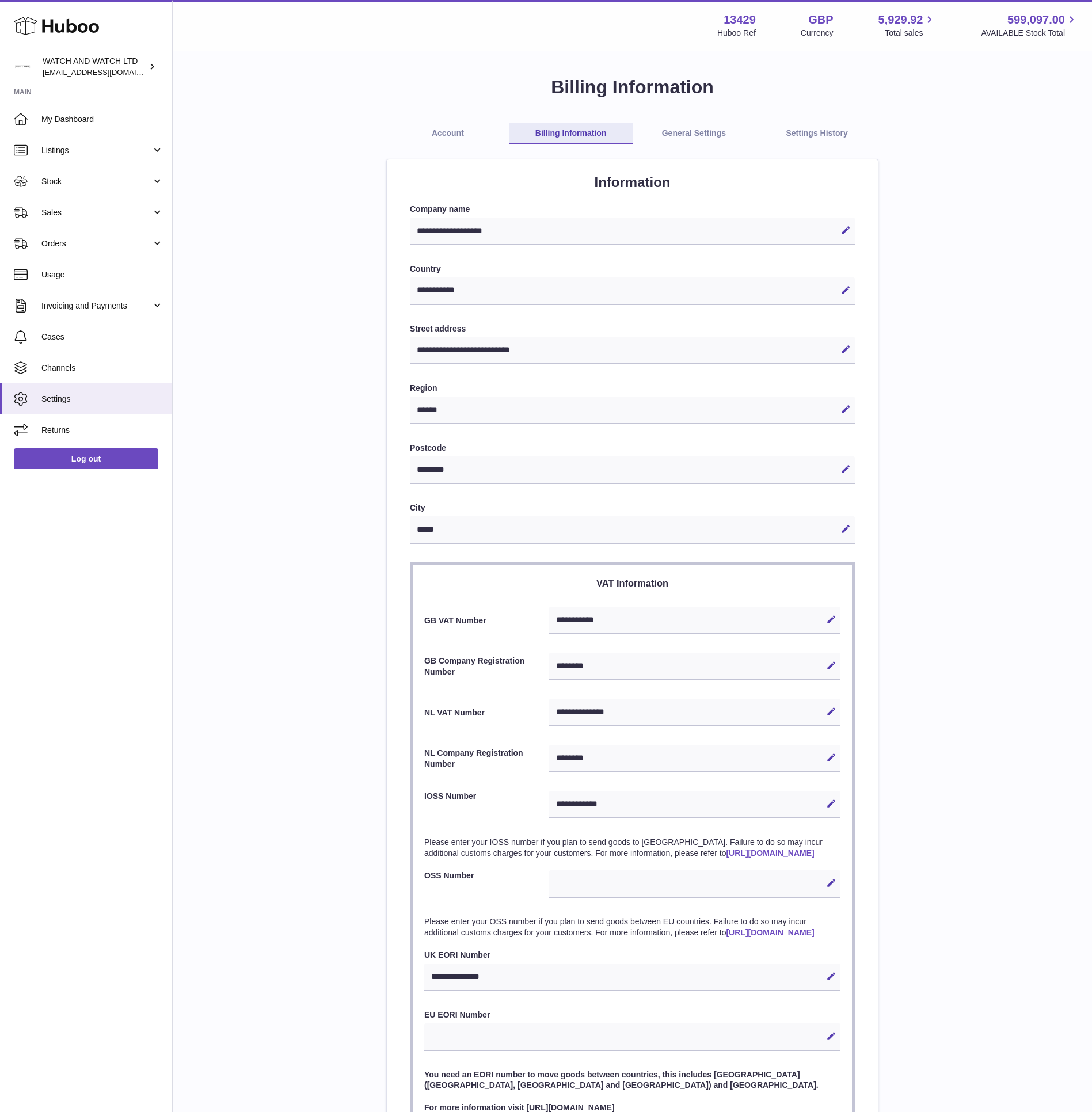
select select "**"
click at [684, 131] on link "General Settings" at bounding box center [694, 133] width 123 height 22
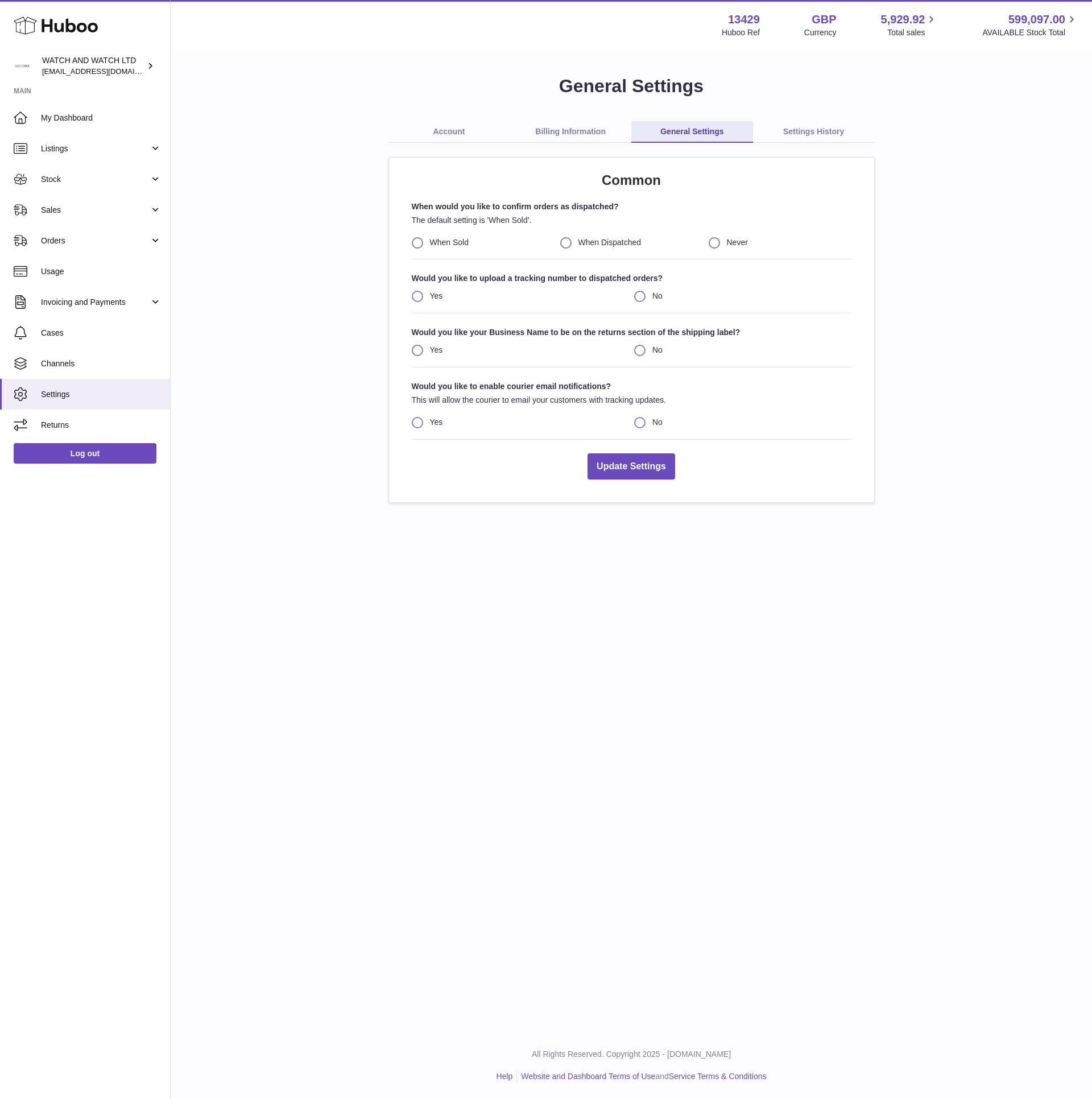
click at [792, 132] on link "Settings History" at bounding box center [814, 131] width 122 height 22
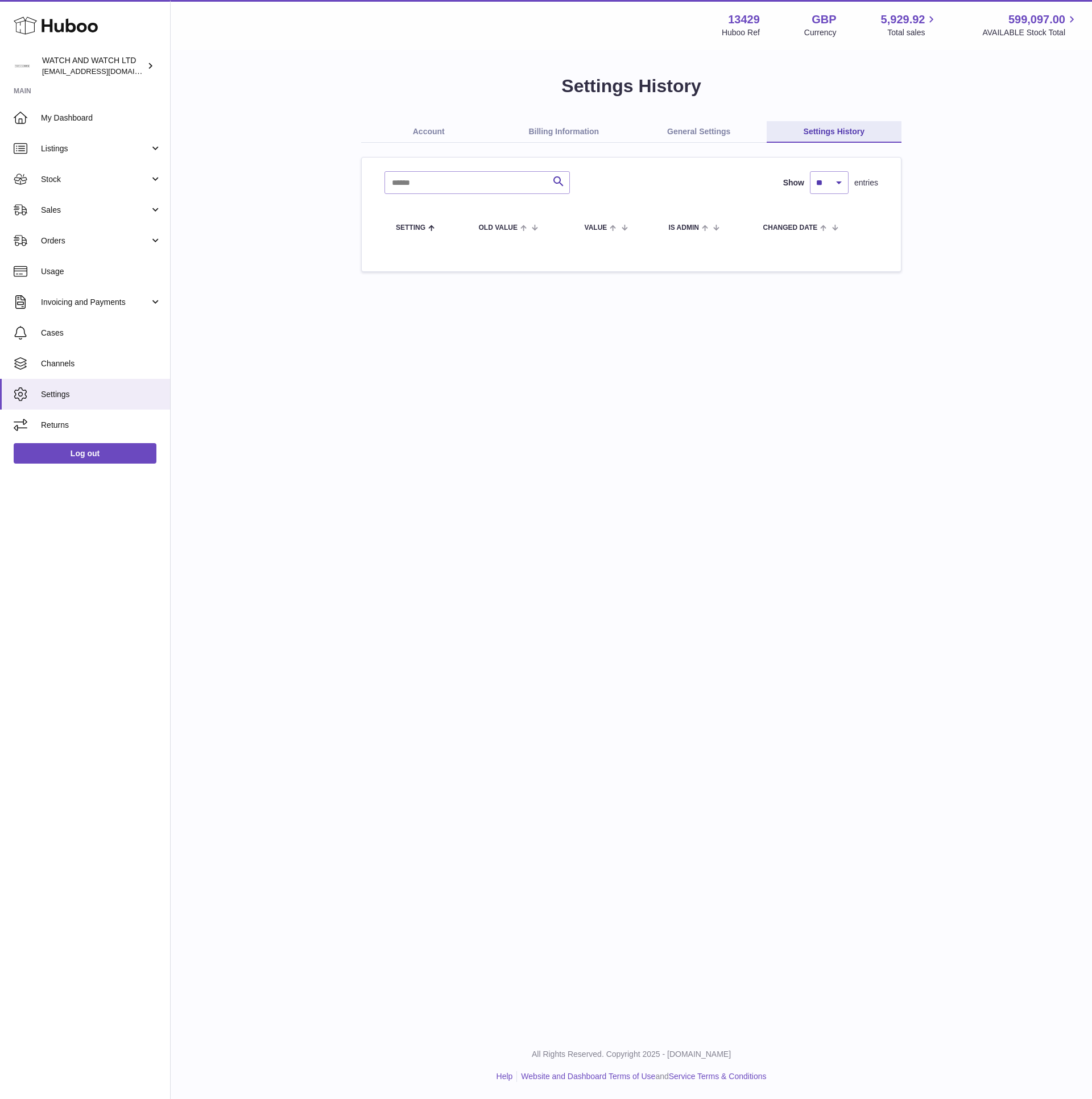
click at [468, 140] on link "Account" at bounding box center [429, 131] width 135 height 22
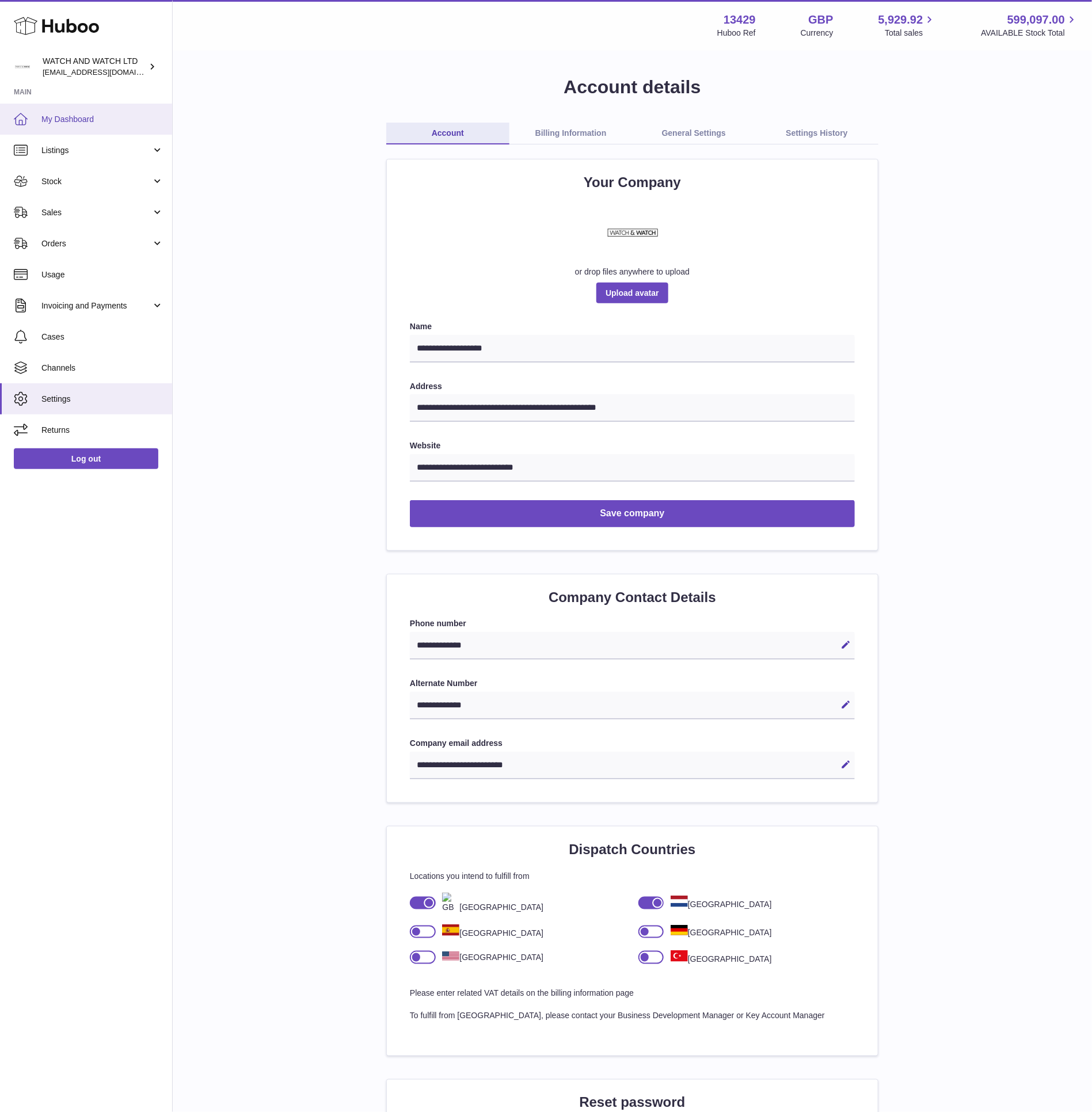
click at [109, 132] on link "My Dashboard" at bounding box center [86, 118] width 172 height 31
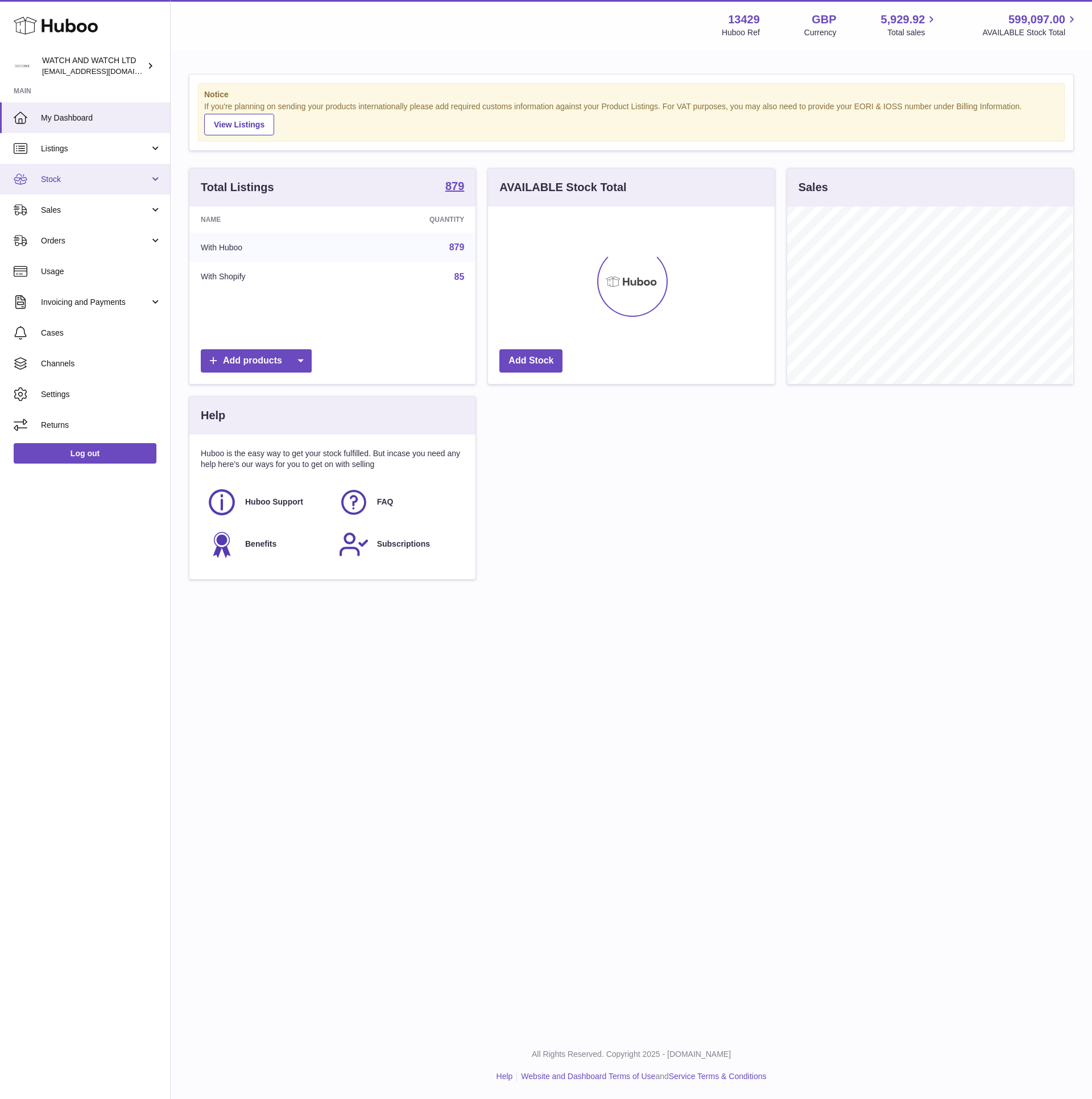
scroll to position [177, 285]
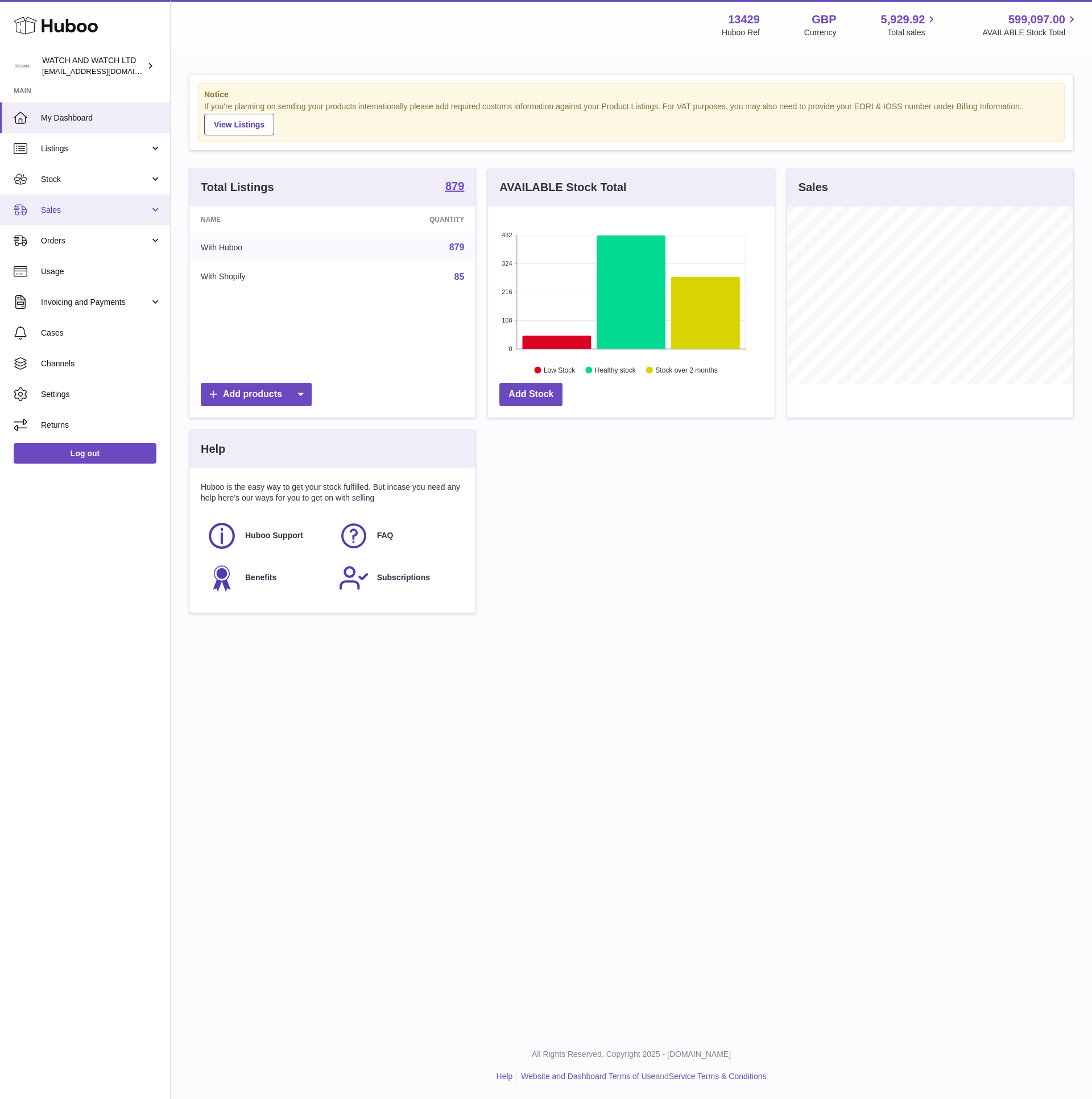
click at [98, 196] on link "Sales" at bounding box center [85, 209] width 170 height 31
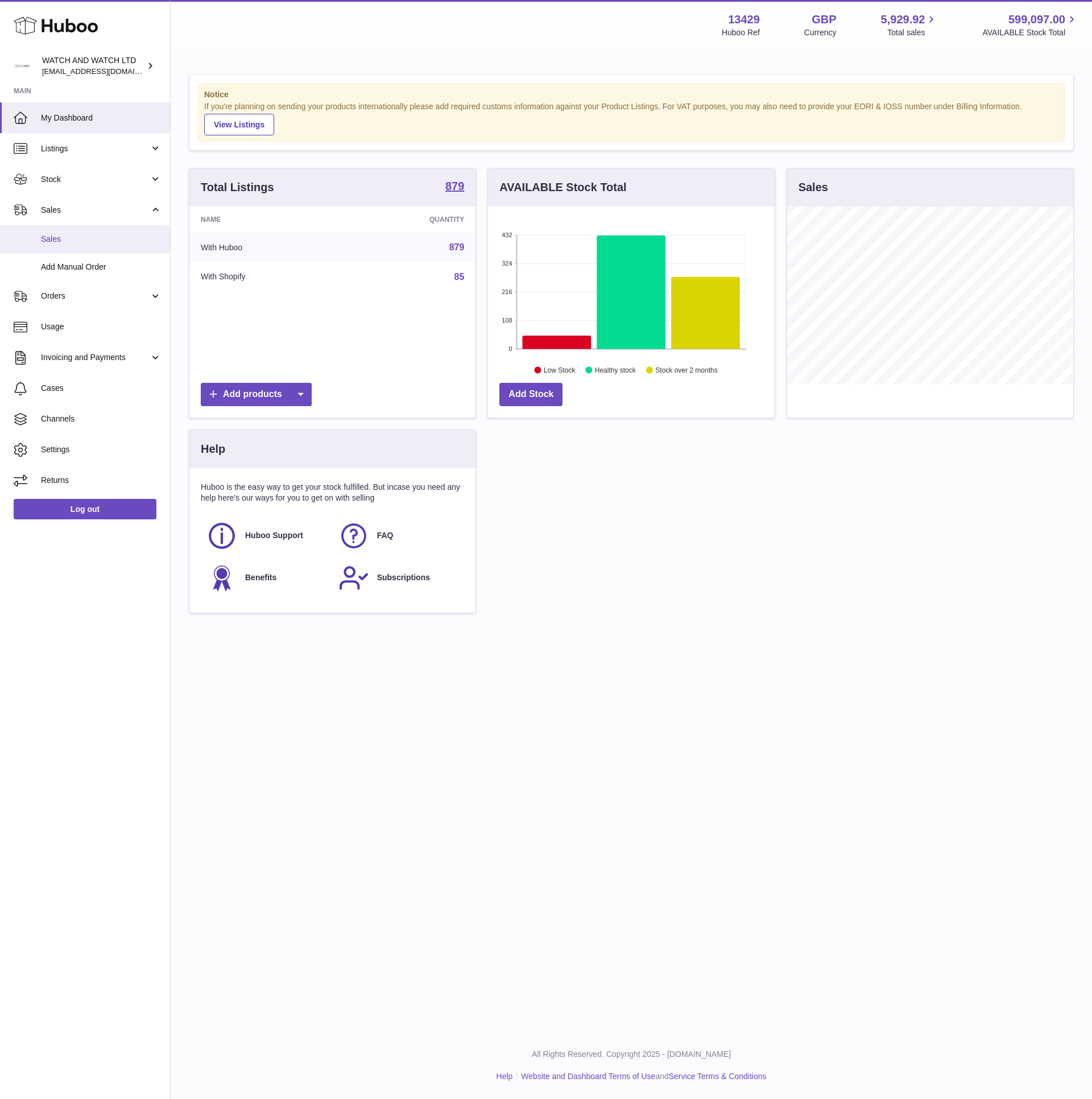
click at [90, 247] on link "Sales" at bounding box center [85, 239] width 170 height 28
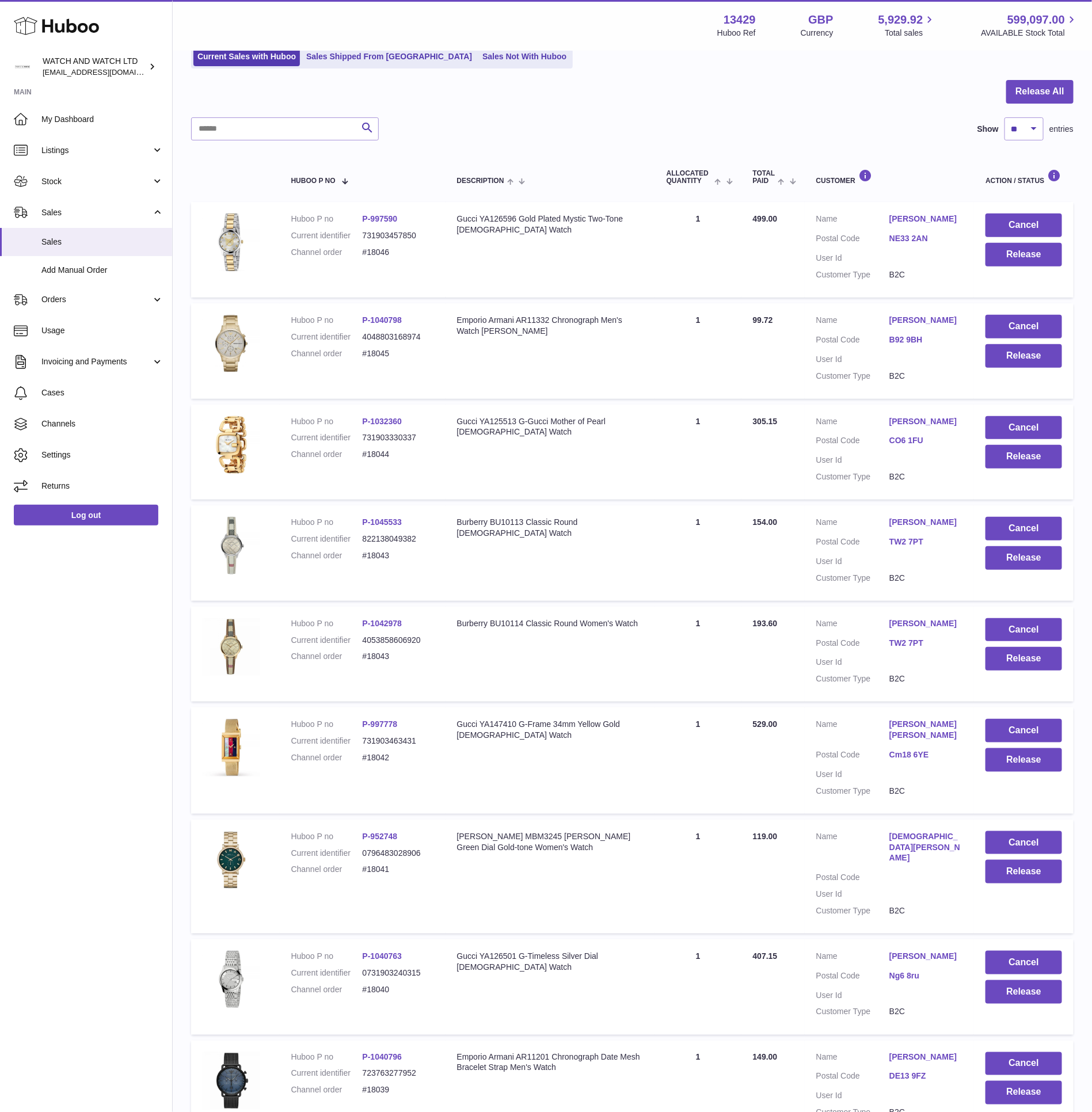
scroll to position [298, 0]
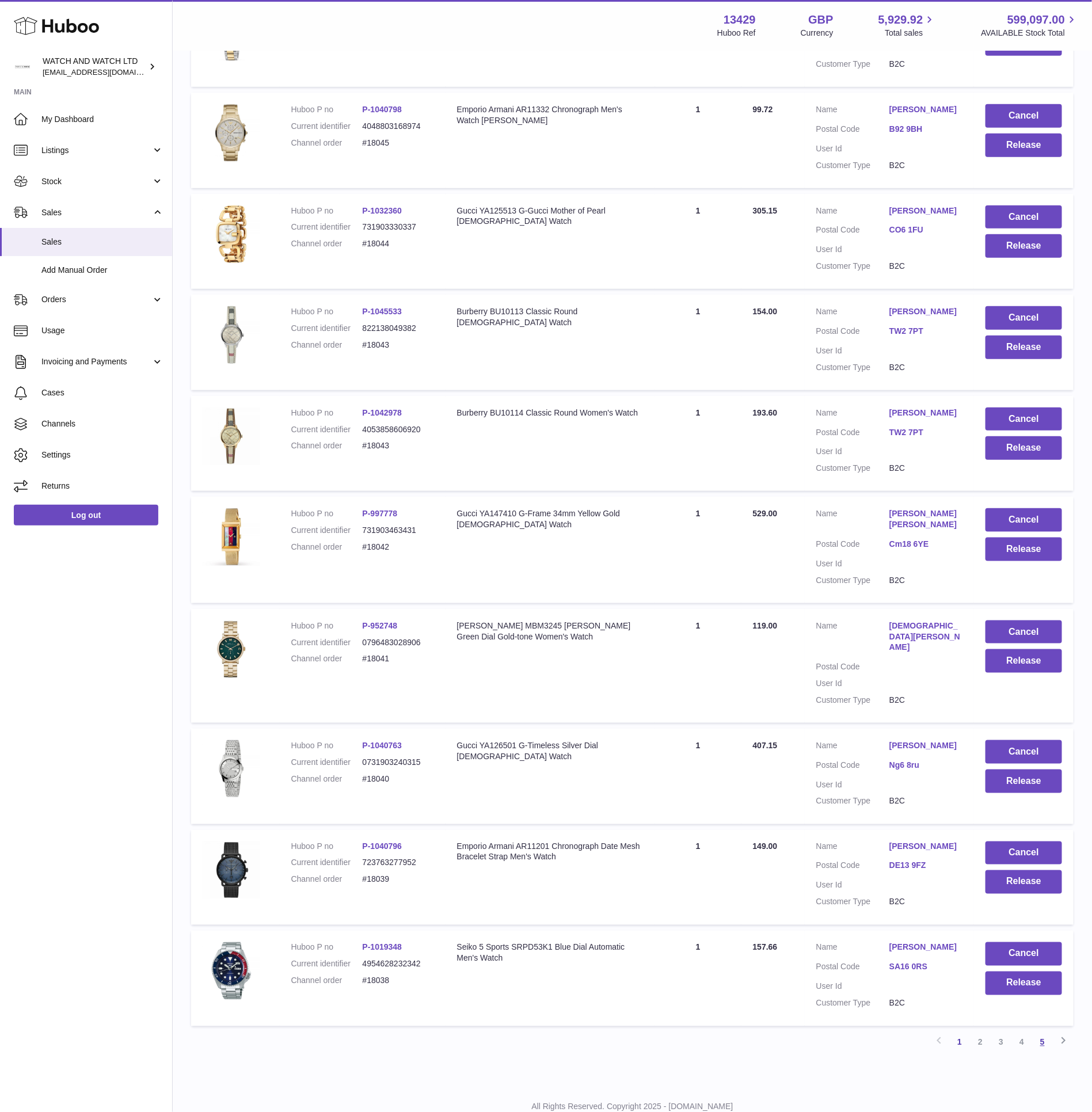
click at [1040, 1032] on link "5" at bounding box center [1042, 1042] width 21 height 21
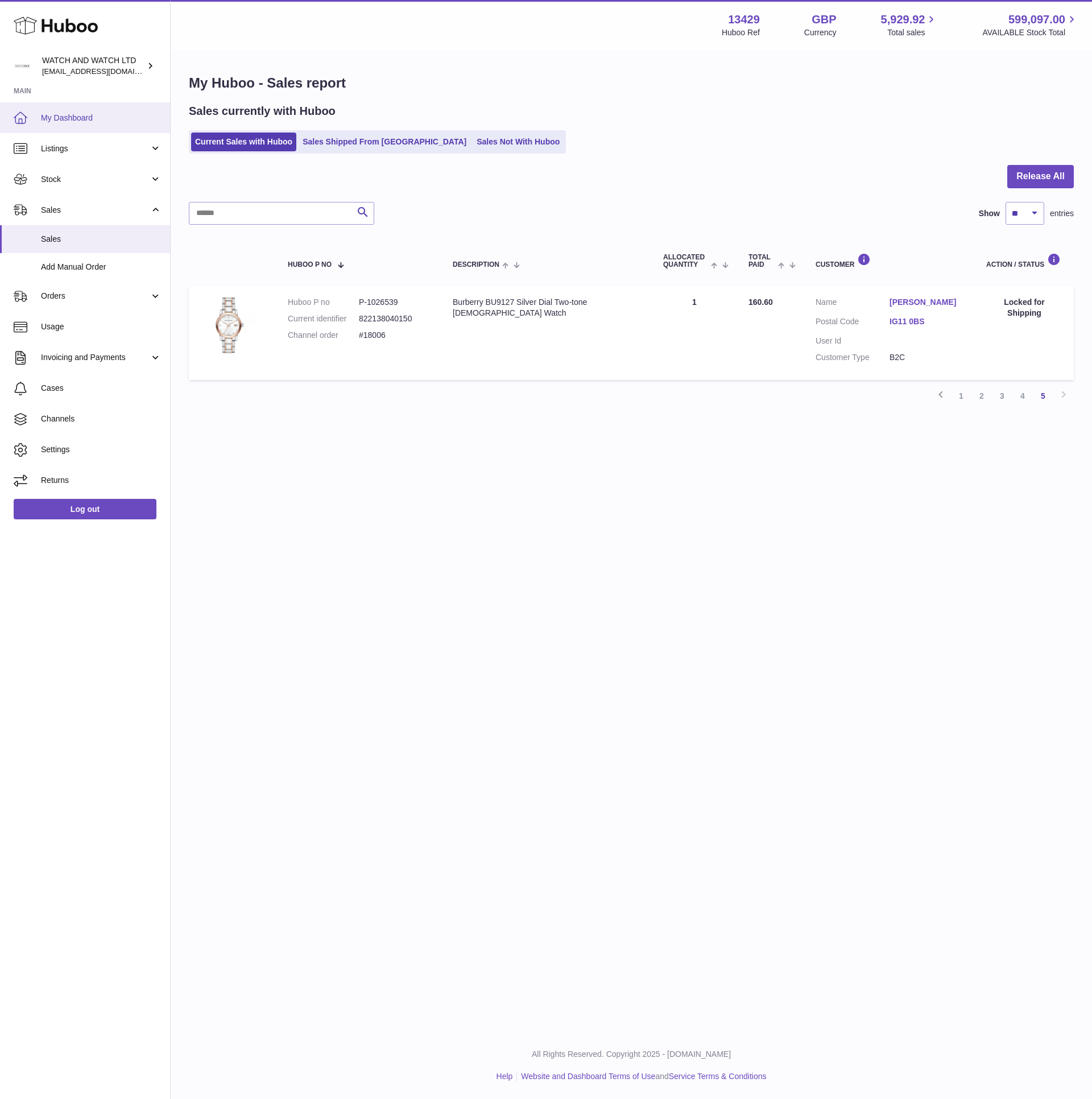
click at [95, 125] on link "My Dashboard" at bounding box center [85, 117] width 170 height 31
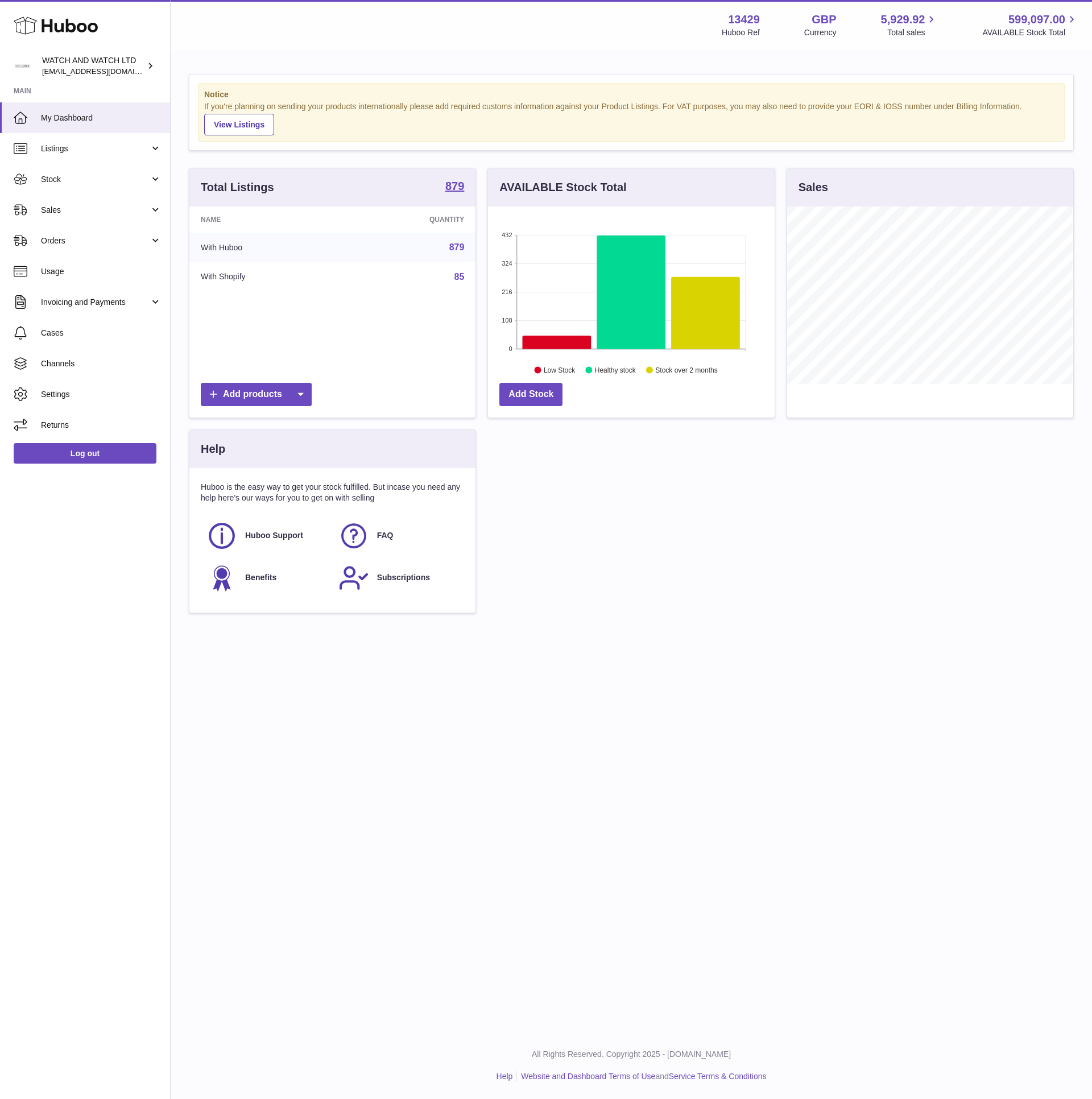
scroll to position [177, 285]
click at [65, 170] on link "Stock" at bounding box center [85, 179] width 170 height 31
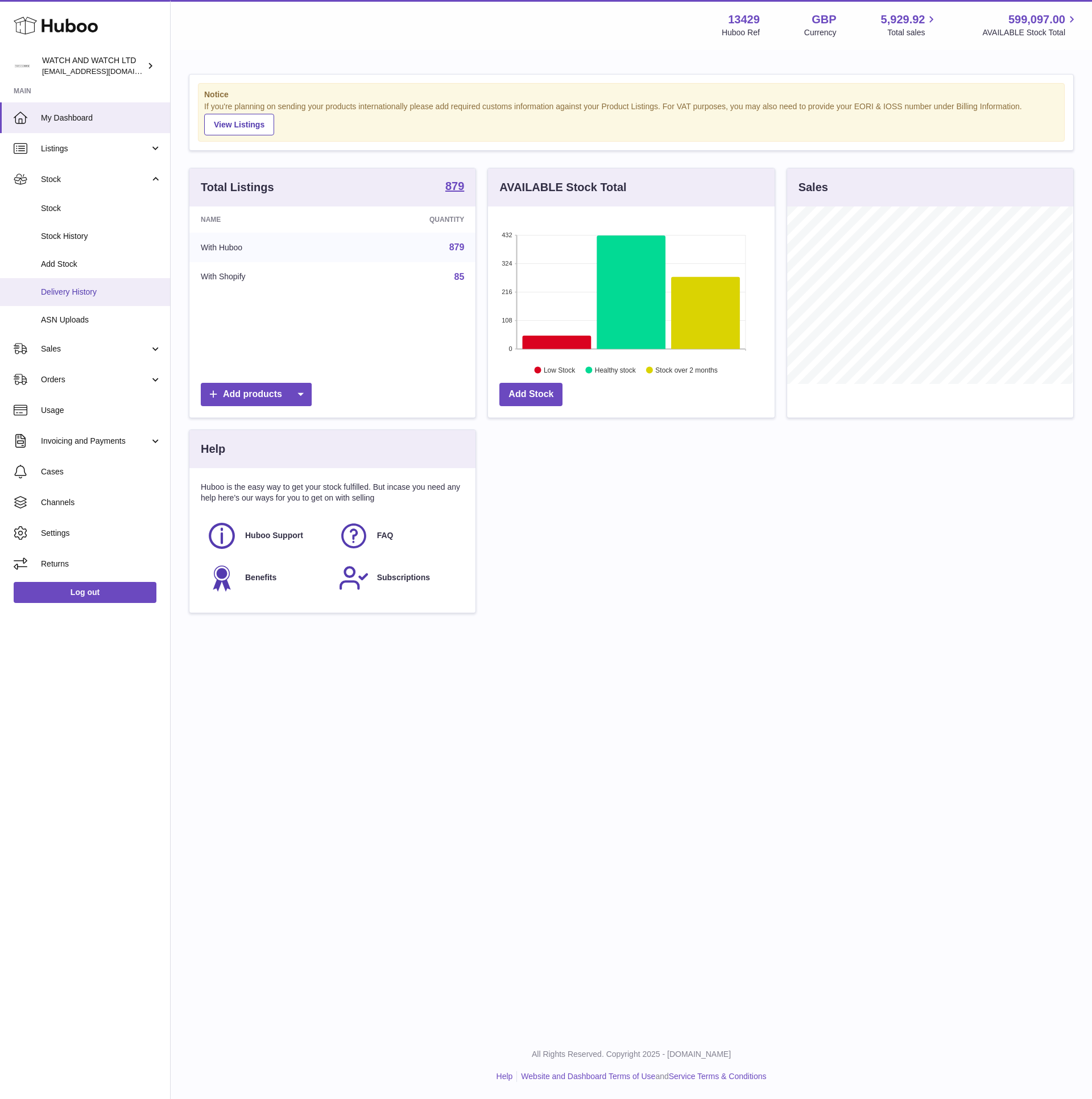
click at [47, 304] on link "Delivery History" at bounding box center [85, 292] width 170 height 28
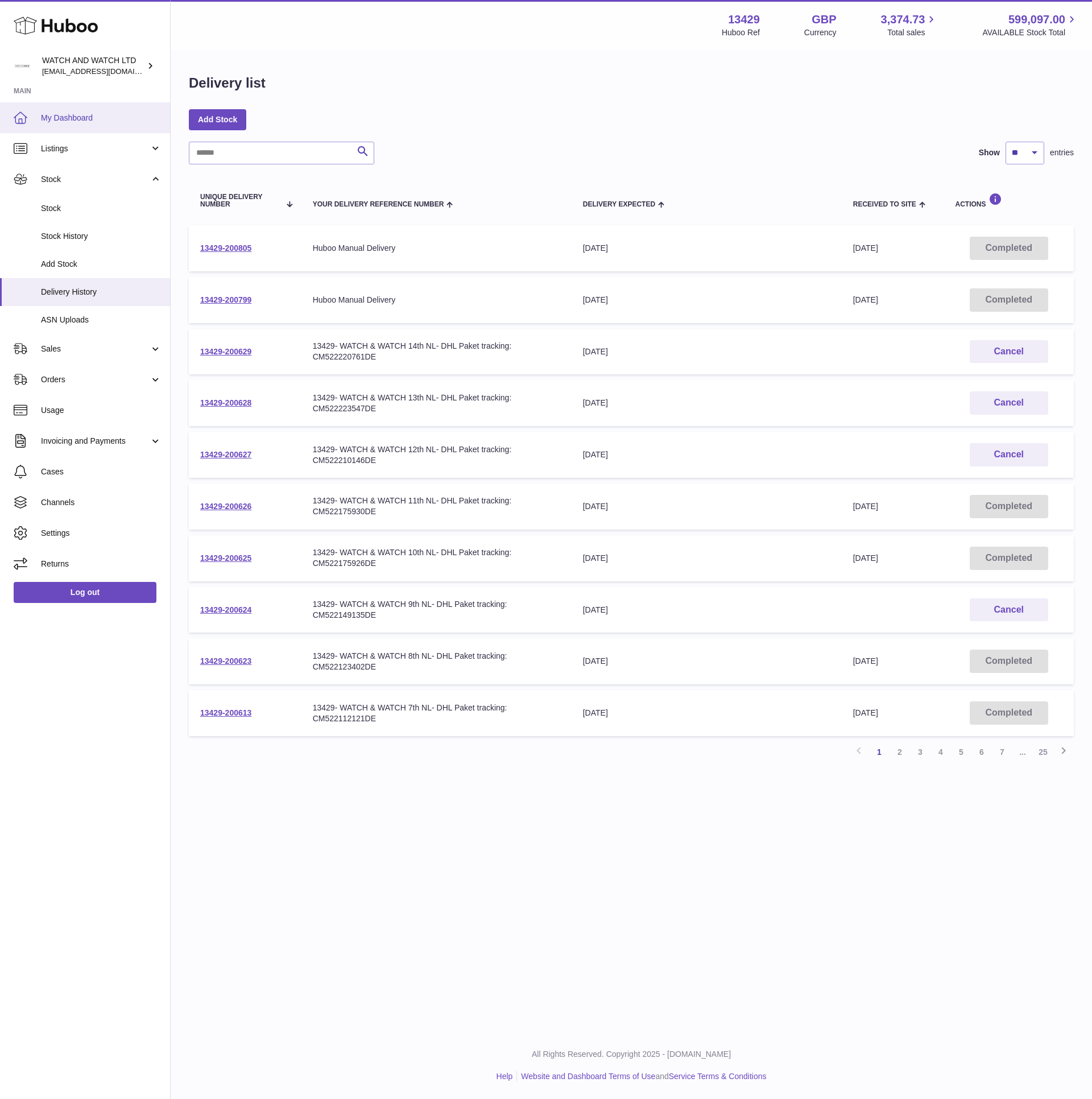
click at [35, 116] on link "My Dashboard" at bounding box center [85, 117] width 170 height 31
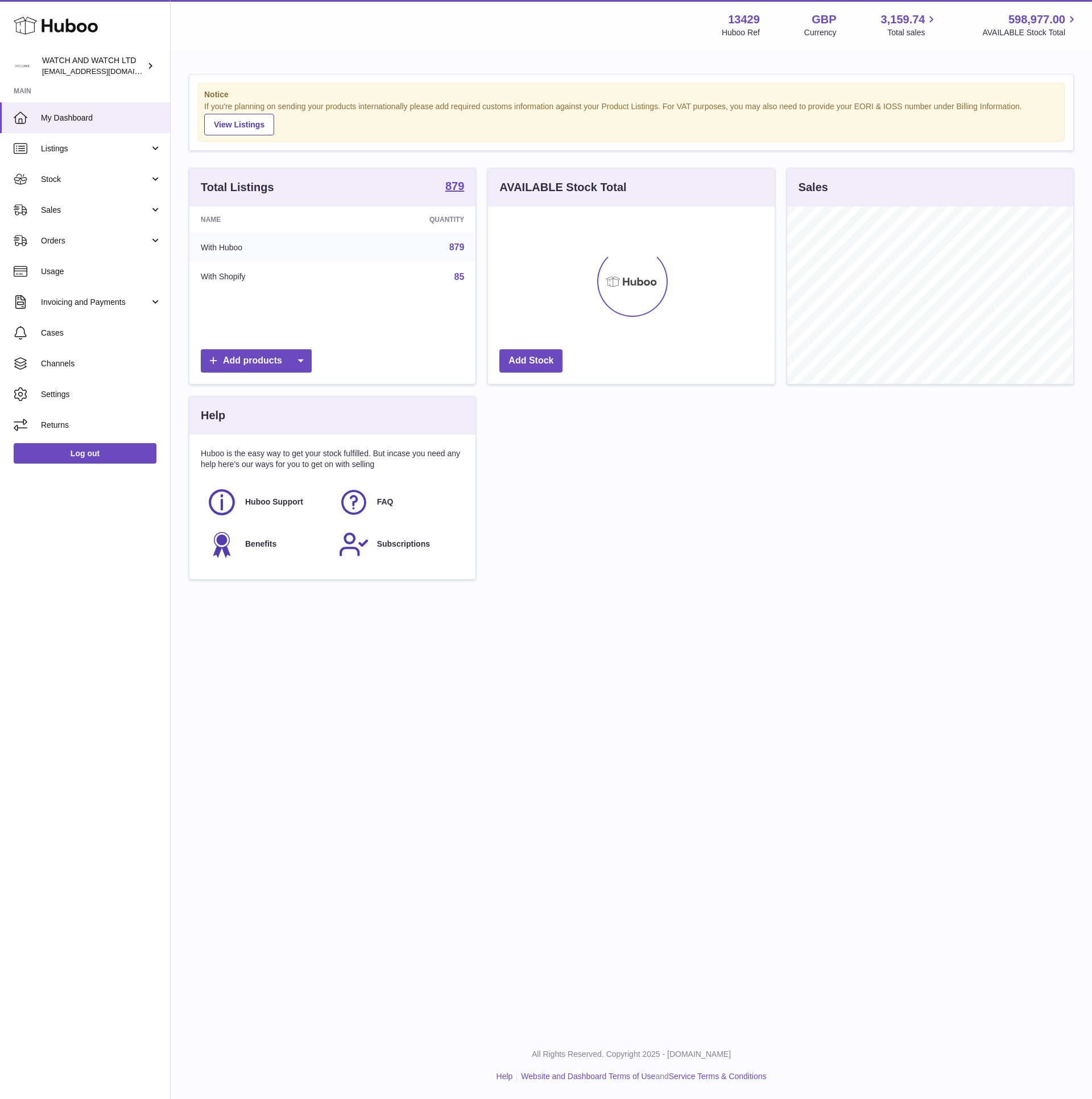
scroll to position [177, 285]
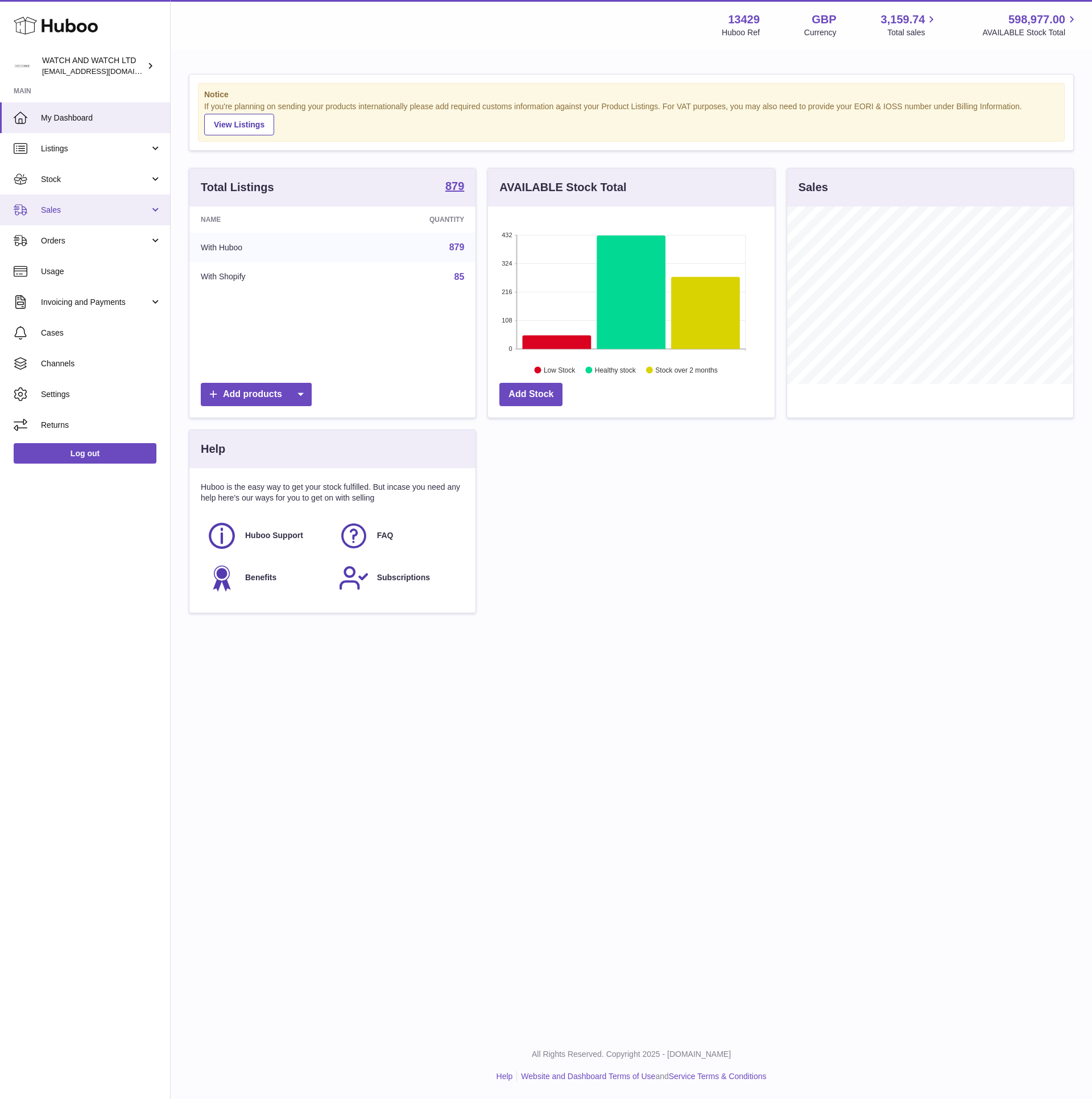
click at [92, 206] on span "Sales" at bounding box center [95, 210] width 109 height 11
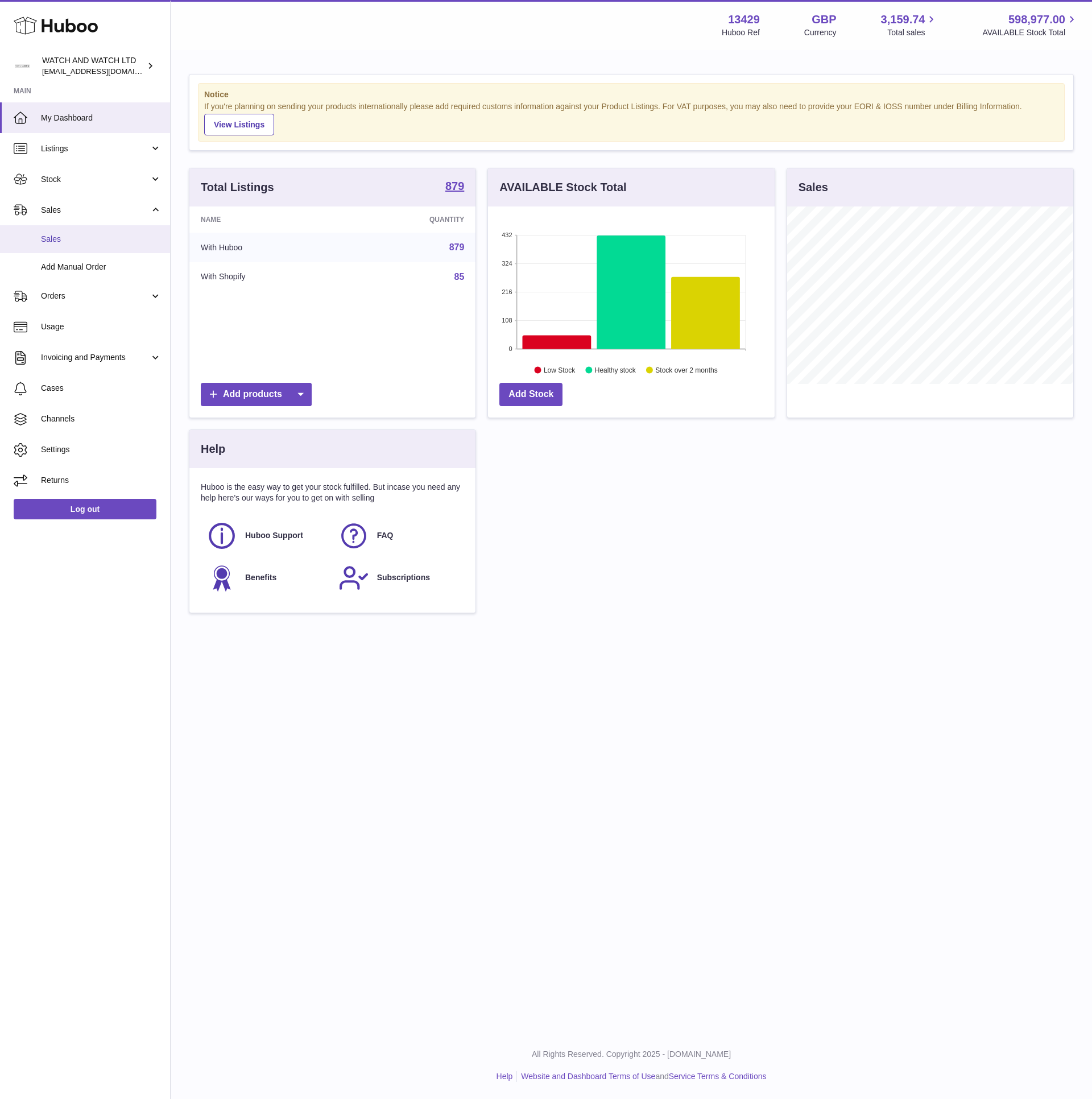
click at [86, 230] on link "Sales" at bounding box center [85, 239] width 170 height 28
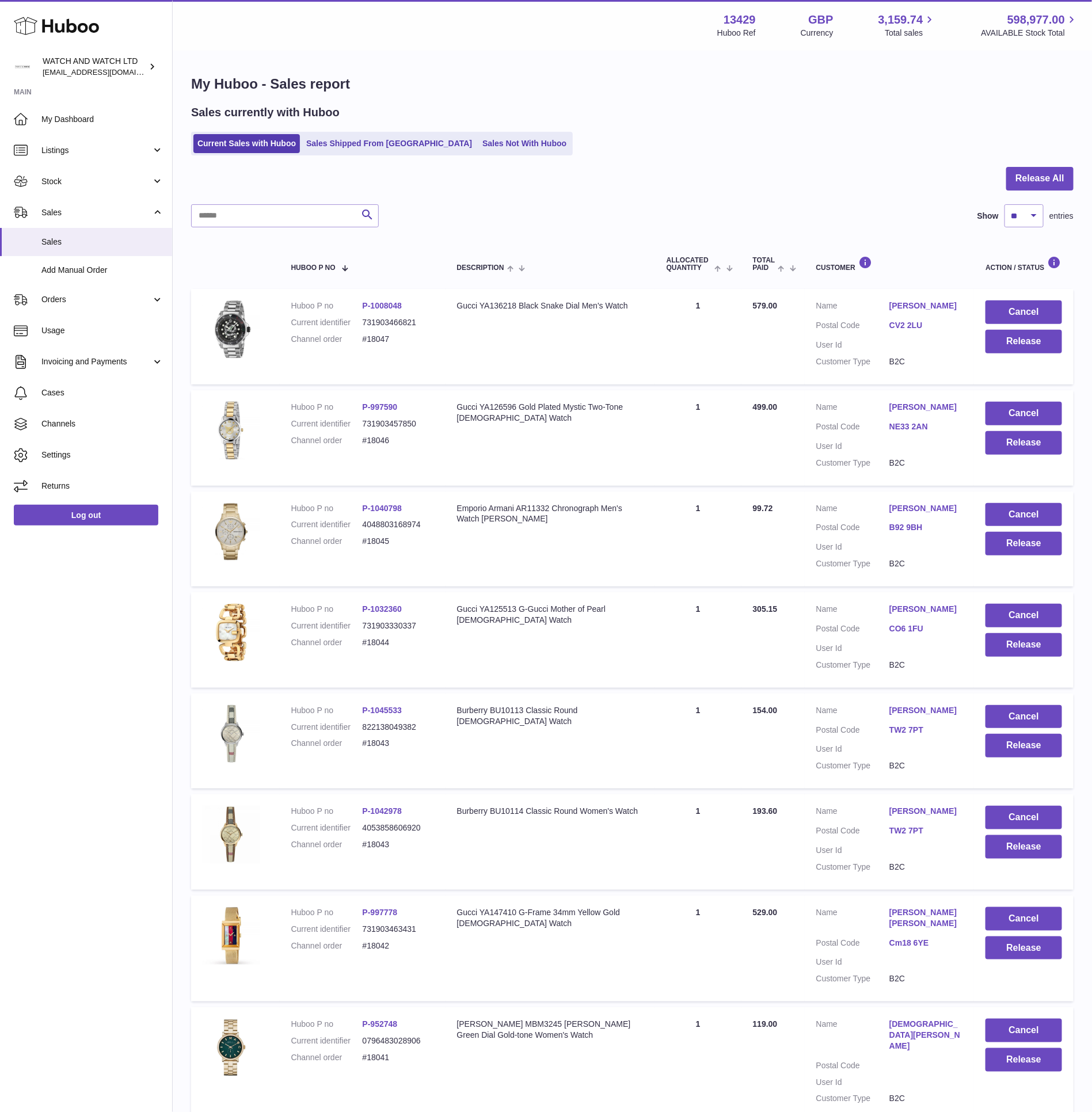
click at [572, 208] on div "Search Show ** ** ** *** entries" at bounding box center [633, 216] width 882 height 23
